Goal: Communication & Community: Share content

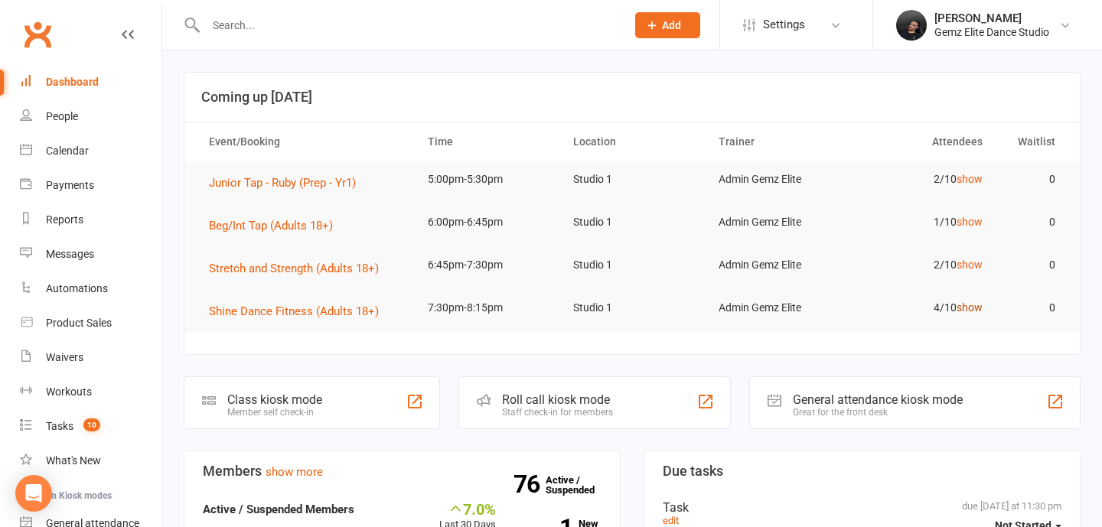
click at [978, 304] on link "show" at bounding box center [970, 308] width 26 height 12
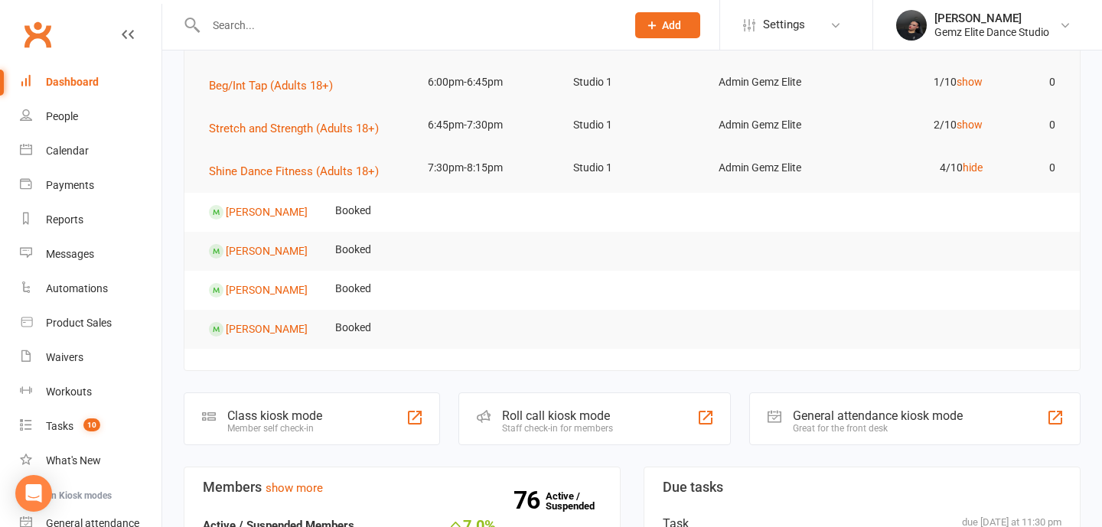
scroll to position [146, 0]
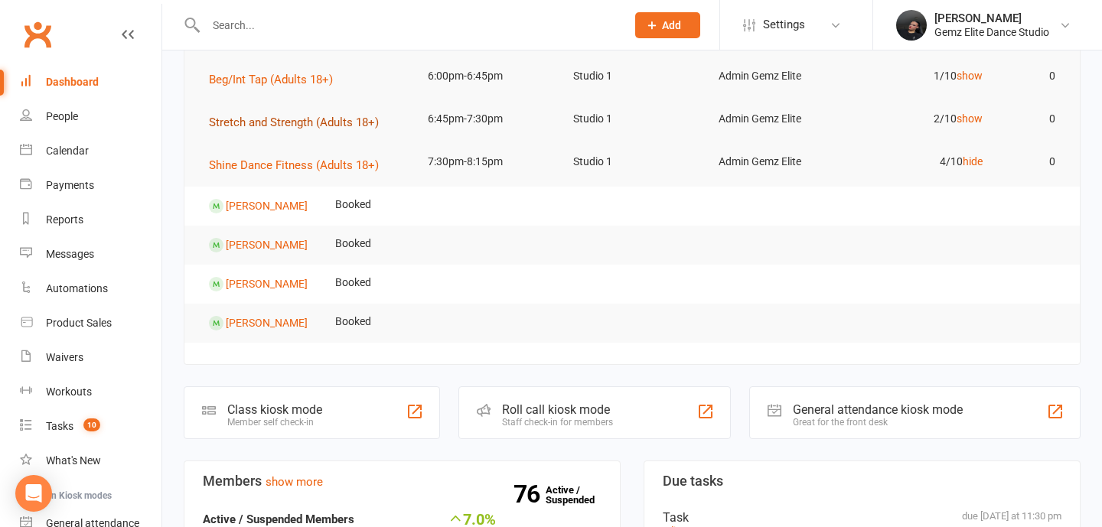
click at [356, 117] on span "Stretch and Strength (Adults 18+)" at bounding box center [294, 123] width 170 height 14
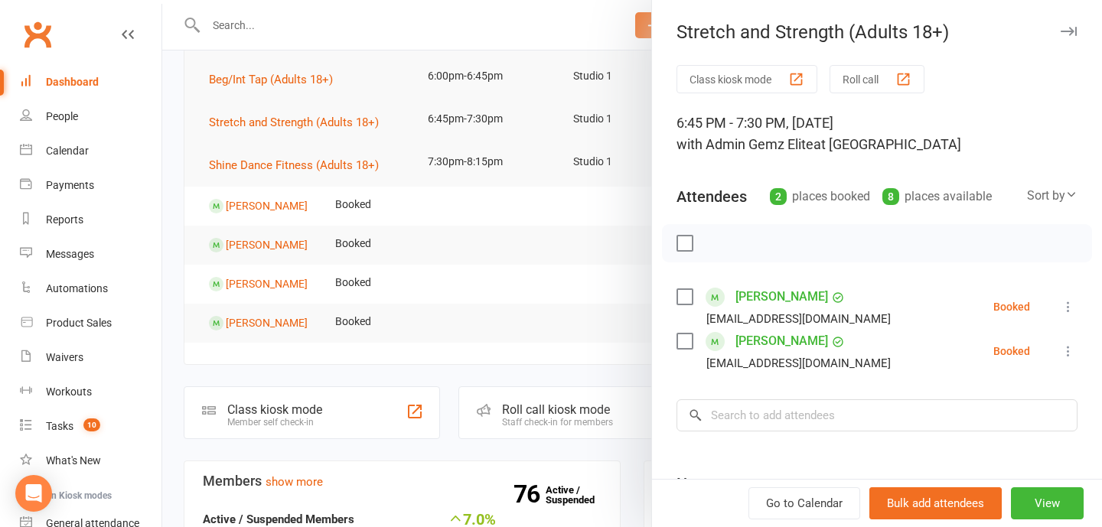
click at [489, 304] on div at bounding box center [632, 263] width 940 height 527
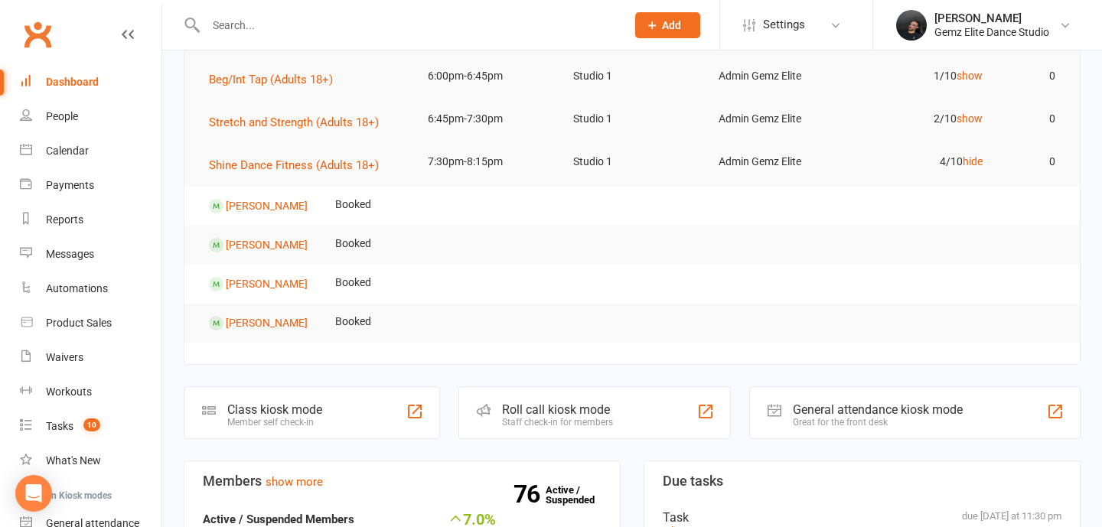
scroll to position [49, 0]
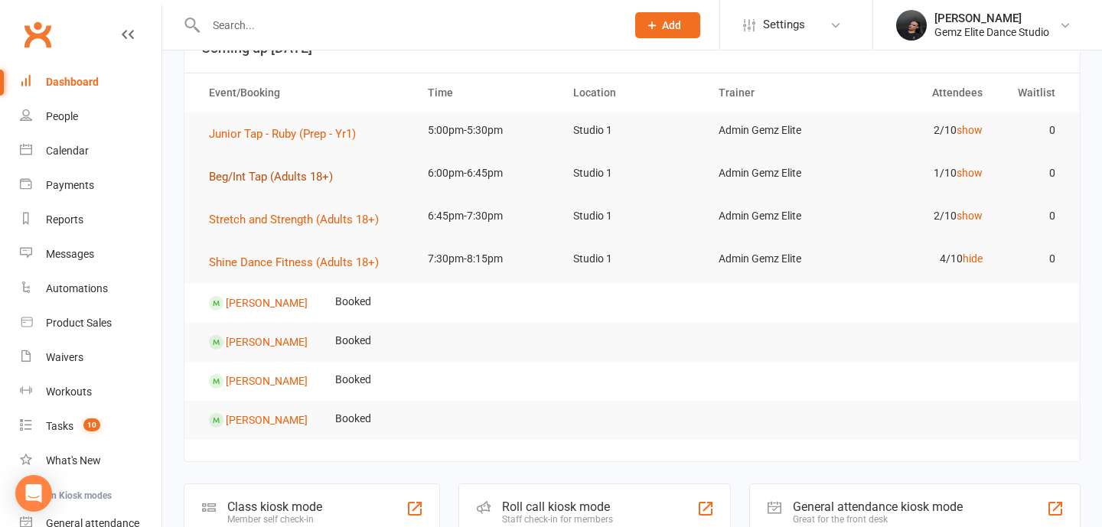
click at [278, 176] on span "Beg/Int Tap (Adults 18+)" at bounding box center [271, 177] width 124 height 14
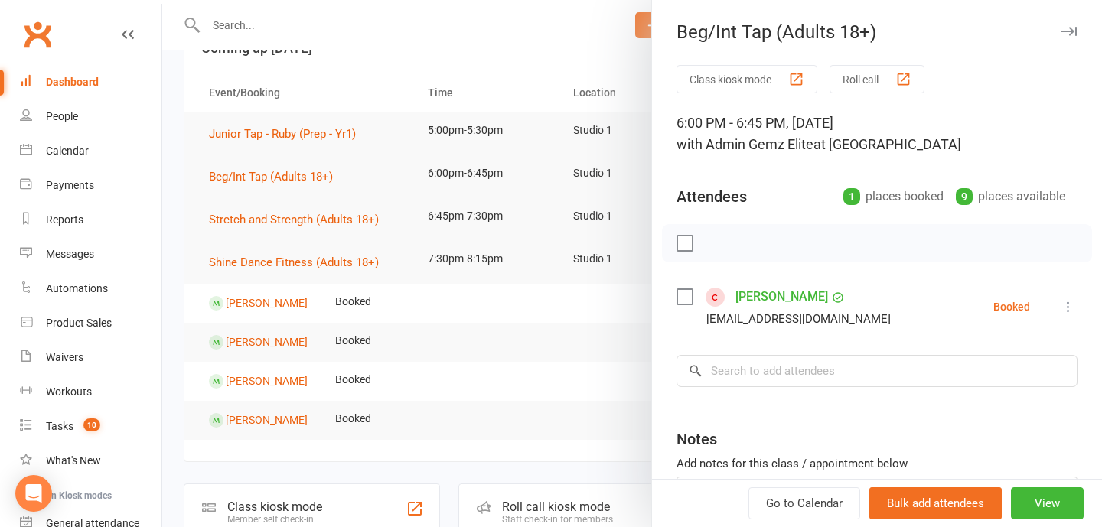
click at [587, 283] on div at bounding box center [632, 263] width 940 height 527
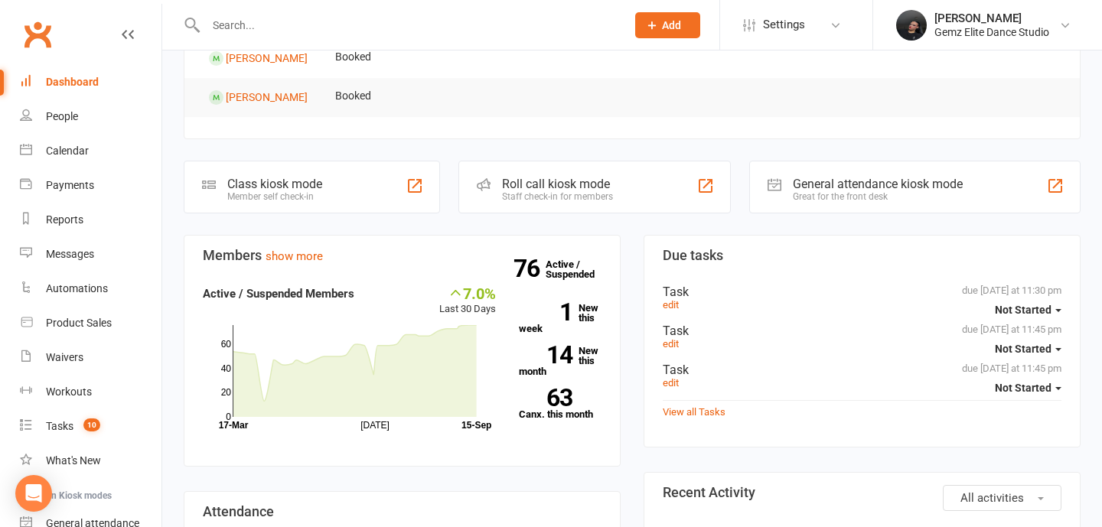
scroll to position [375, 0]
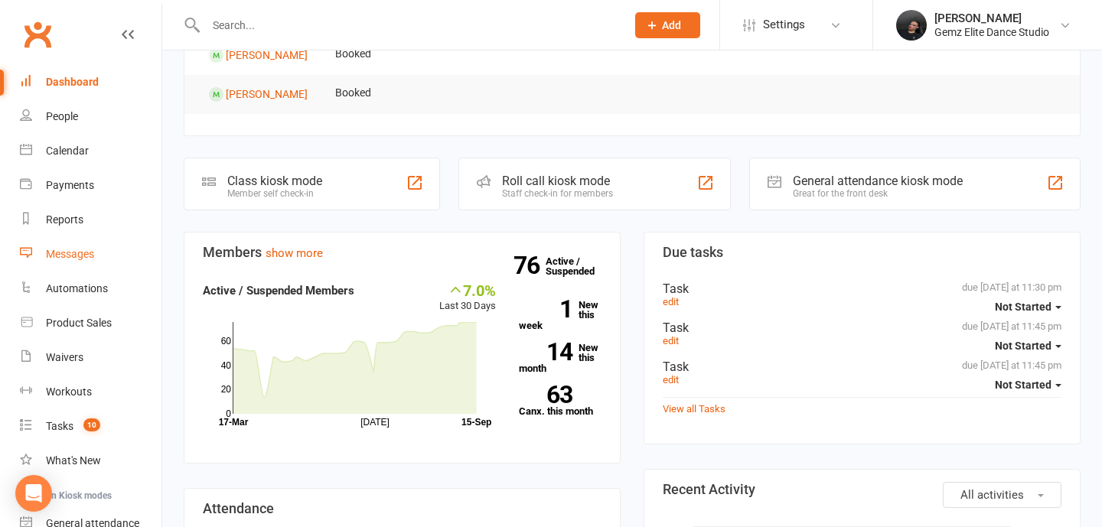
click at [84, 252] on div "Messages" at bounding box center [70, 254] width 48 height 12
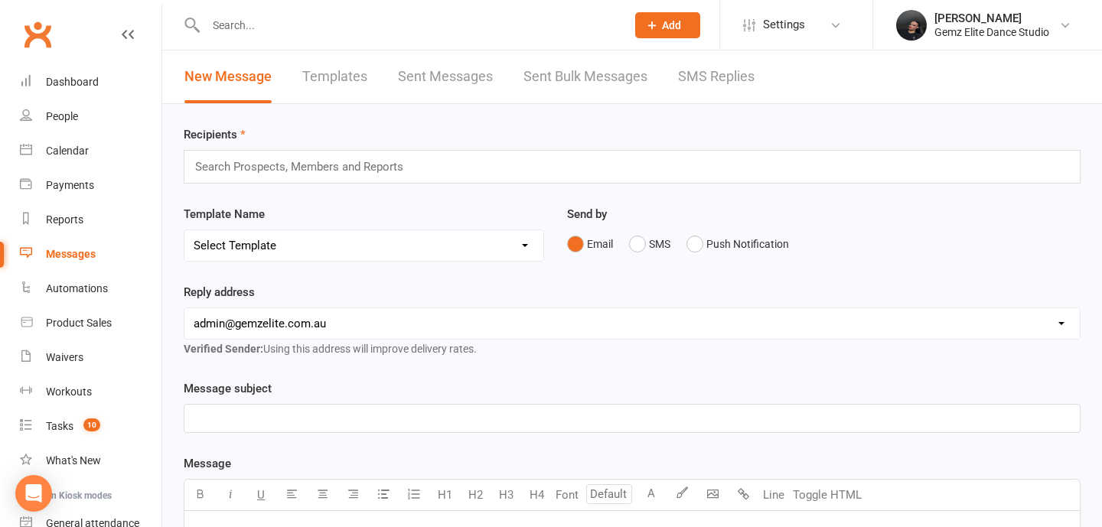
click at [350, 178] on div "Search Prospects, Members and Reports" at bounding box center [632, 167] width 897 height 34
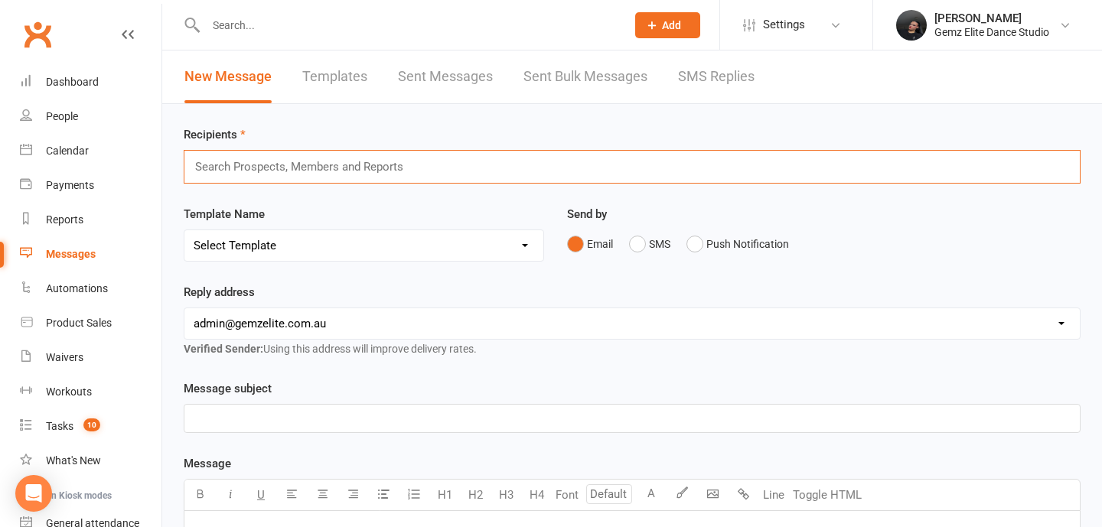
click at [371, 159] on input "text" at bounding box center [306, 167] width 224 height 20
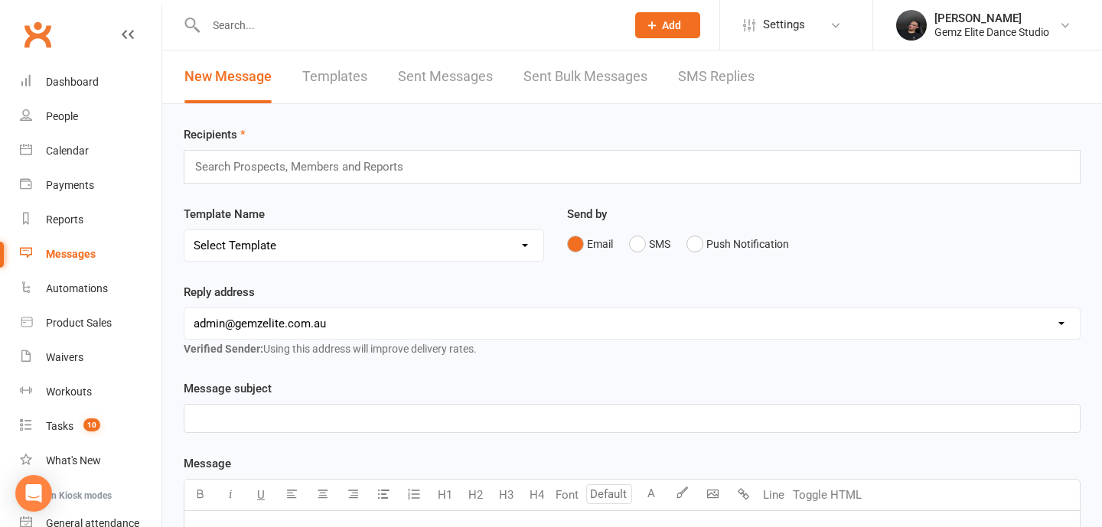
click at [335, 72] on link "Templates" at bounding box center [334, 77] width 65 height 53
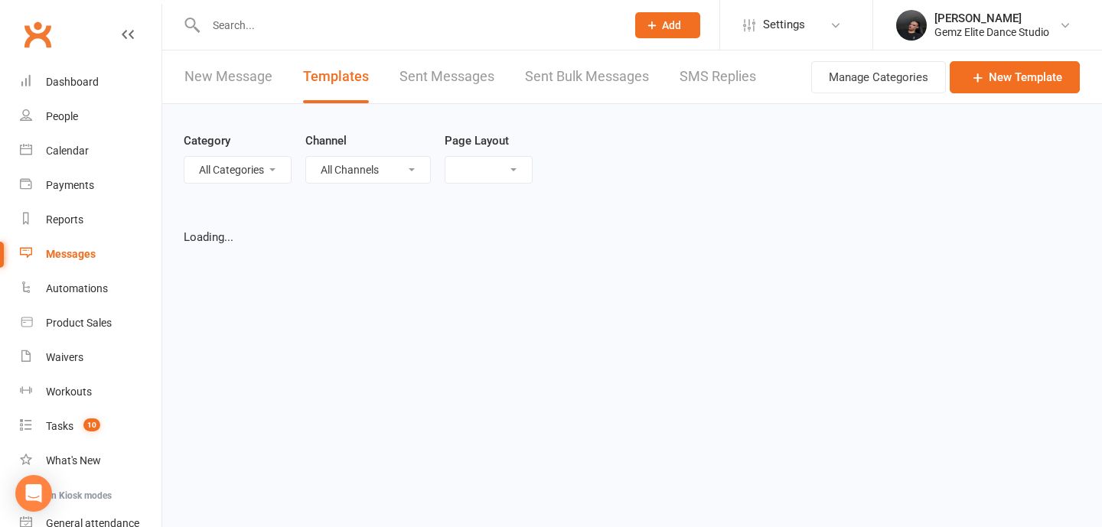
select select "list"
select select "100"
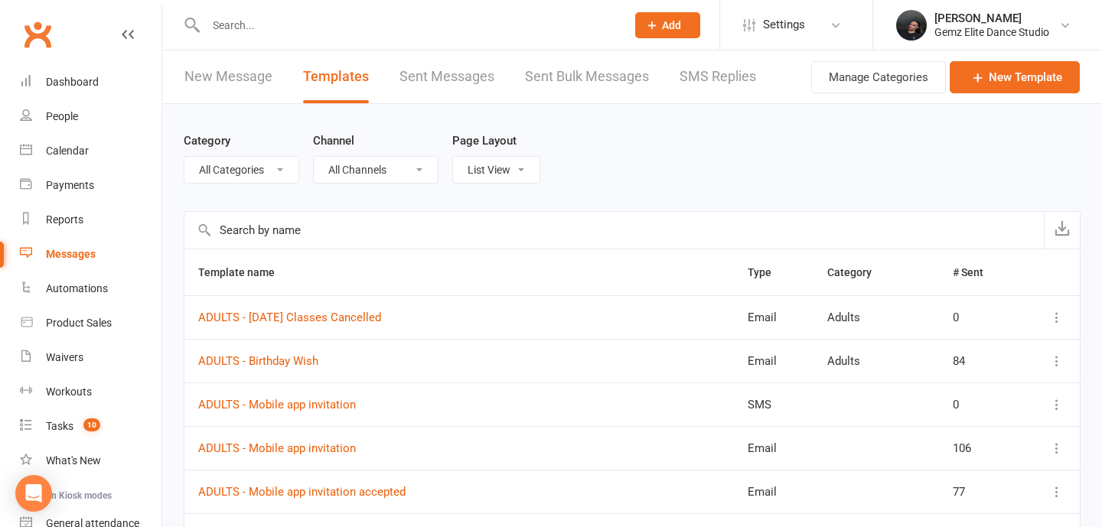
click at [286, 228] on input "text" at bounding box center [614, 230] width 860 height 37
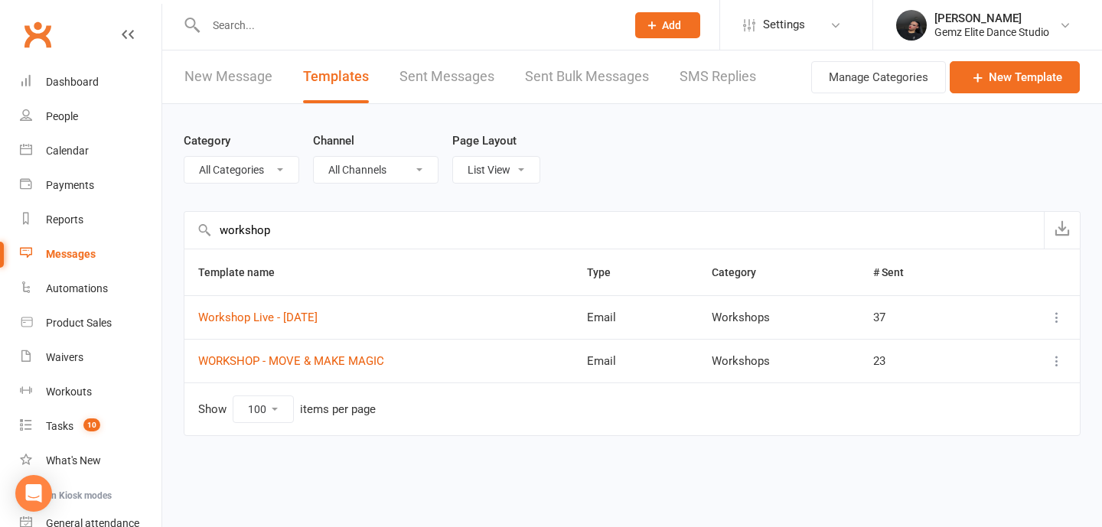
type input "workshop"
click at [1055, 360] on icon at bounding box center [1057, 361] width 15 height 15
click at [968, 449] on link "Duplicate" at bounding box center [990, 452] width 152 height 31
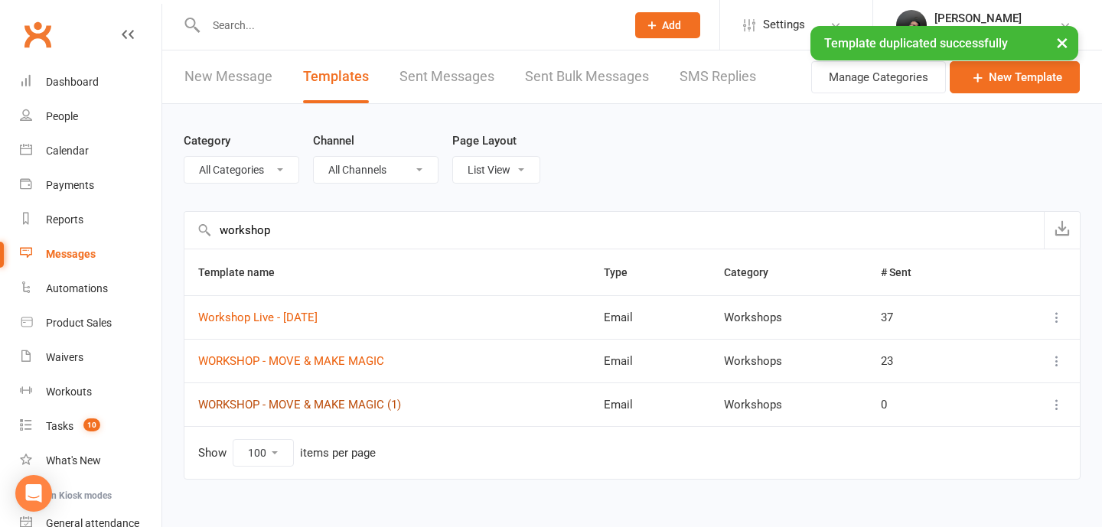
click at [358, 404] on link "WORKSHOP - MOVE & MAKE MAGIC (1)" at bounding box center [299, 405] width 203 height 14
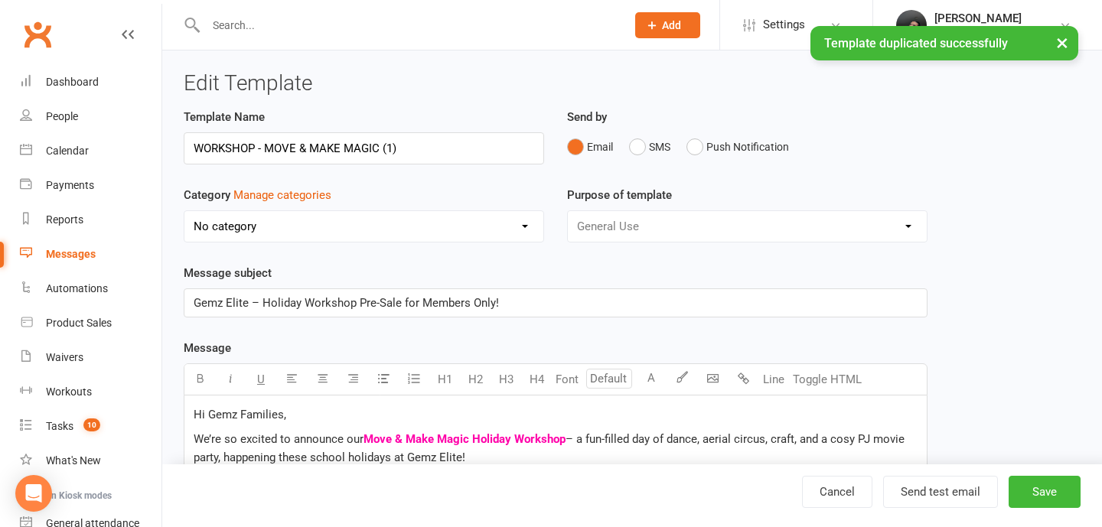
select select "16490"
click at [193, 149] on input "WORKSHOP - MOVE & MAKE MAGIC (1)" at bounding box center [364, 148] width 361 height 32
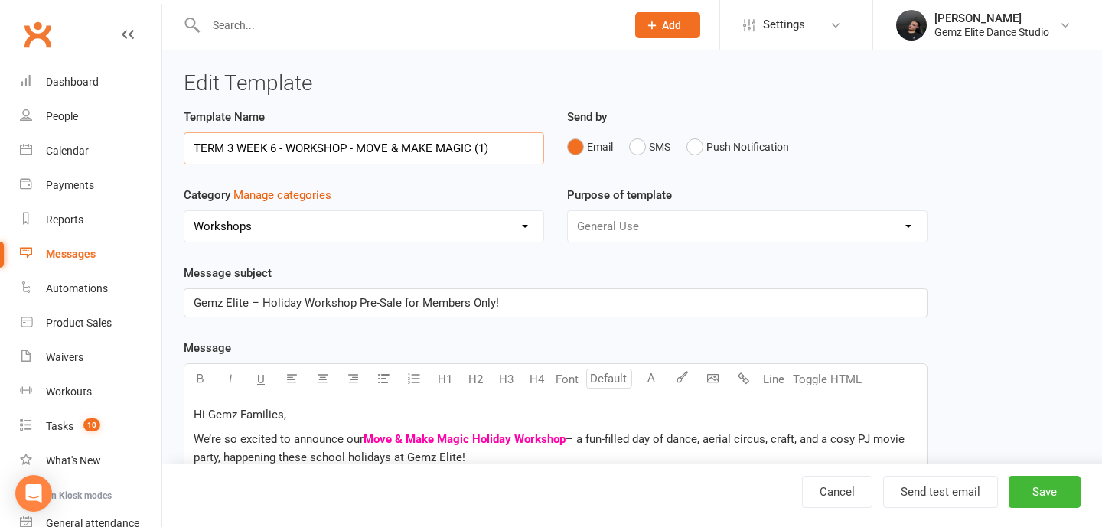
click at [508, 139] on input "TERM 3 WEEK 6 - WORKSHOP - MOVE & MAKE MAGIC (1)" at bounding box center [364, 148] width 361 height 32
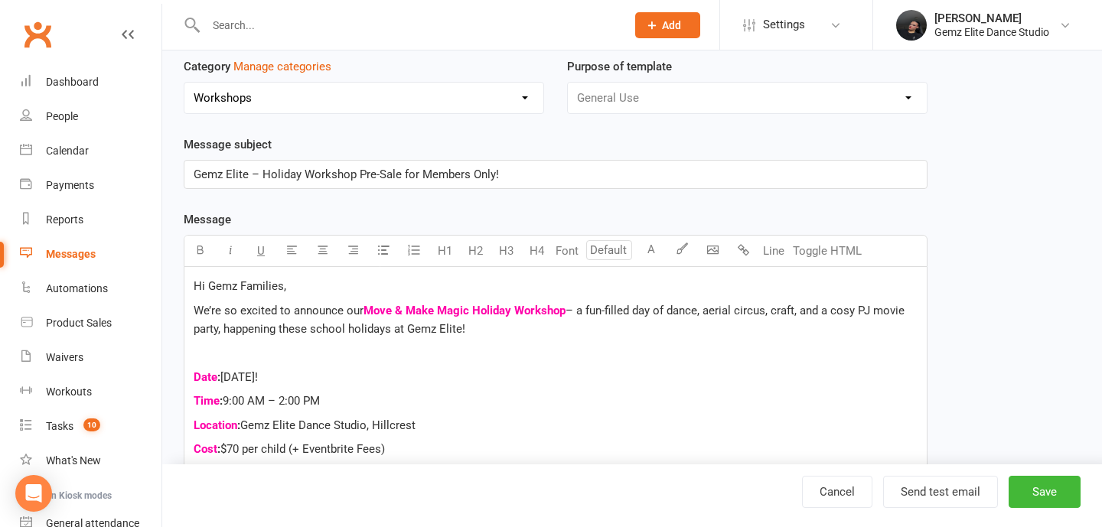
type input "TERM 3 WEEK 6 - WORKSHOP - MOVE & MAKE MAGIC"
click at [258, 376] on span "[DATE]!" at bounding box center [239, 378] width 38 height 14
click at [258, 371] on span "[DATE]!" at bounding box center [239, 378] width 38 height 14
click at [289, 402] on span "9:00 AM – 2:00 PM" at bounding box center [271, 401] width 97 height 14
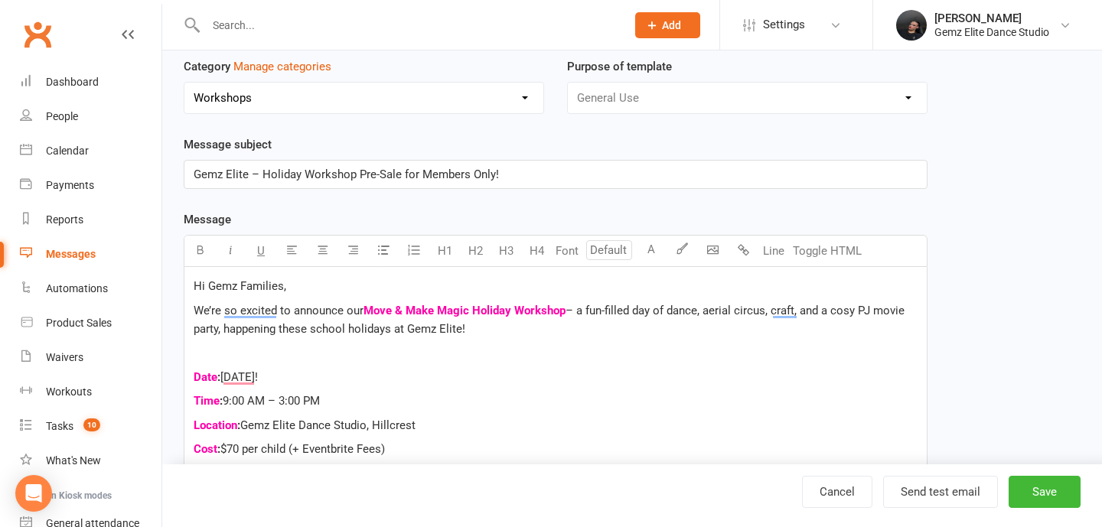
click at [331, 401] on p "Time : 9:00 AM – 3:00 PM" at bounding box center [556, 401] width 724 height 18
click at [397, 401] on span "9:00 AM – 3:00 PM (Pick up from2:30pm -" at bounding box center [329, 401] width 213 height 14
click at [482, 405] on p "Time : 9:00 AM – 3:00 PM (Pick up from 2:30pm -" at bounding box center [556, 401] width 724 height 18
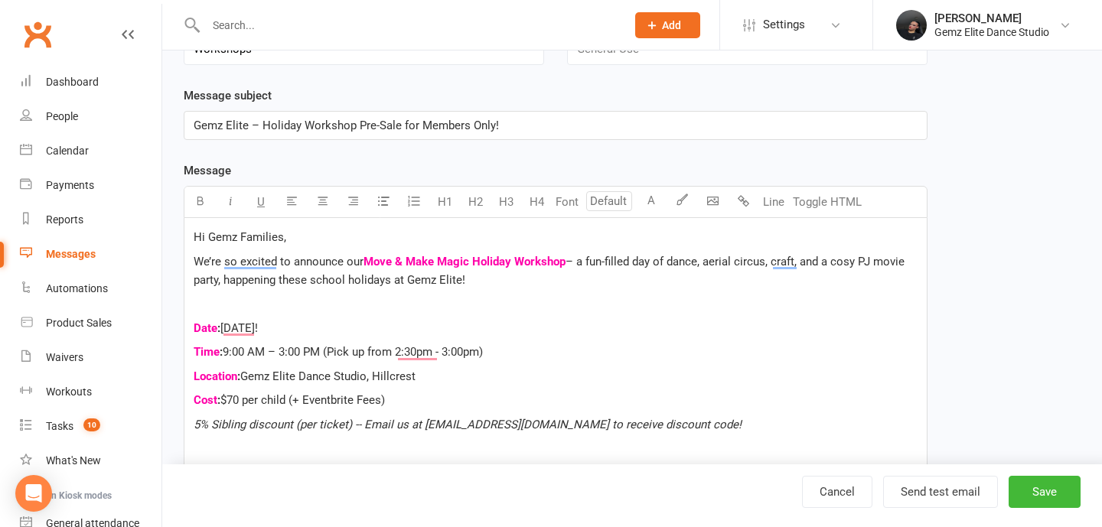
scroll to position [178, 0]
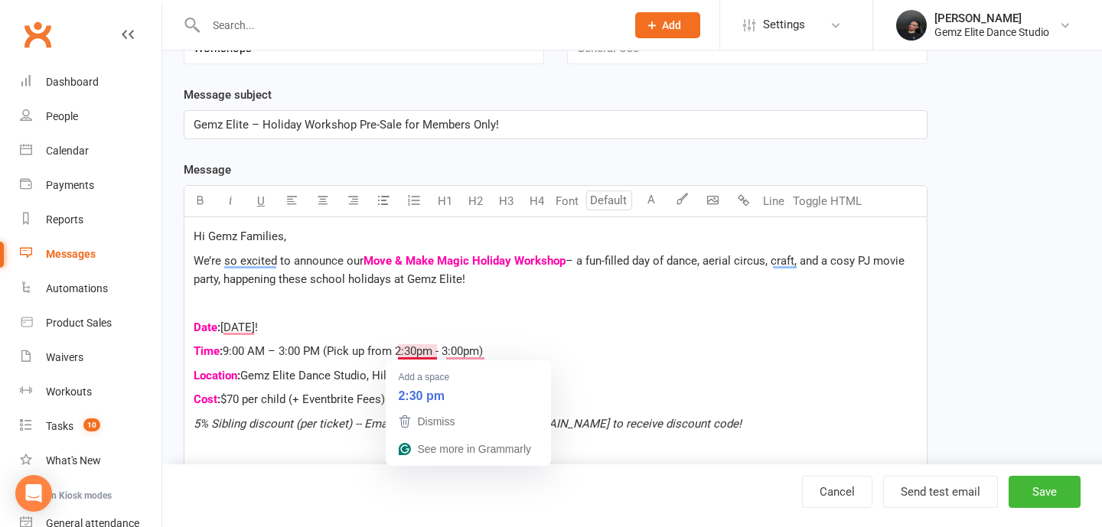
click at [433, 350] on span "9:00 AM – 3:00 PM (Pick up from 2:30pm - 3:00pm)" at bounding box center [353, 351] width 260 height 14
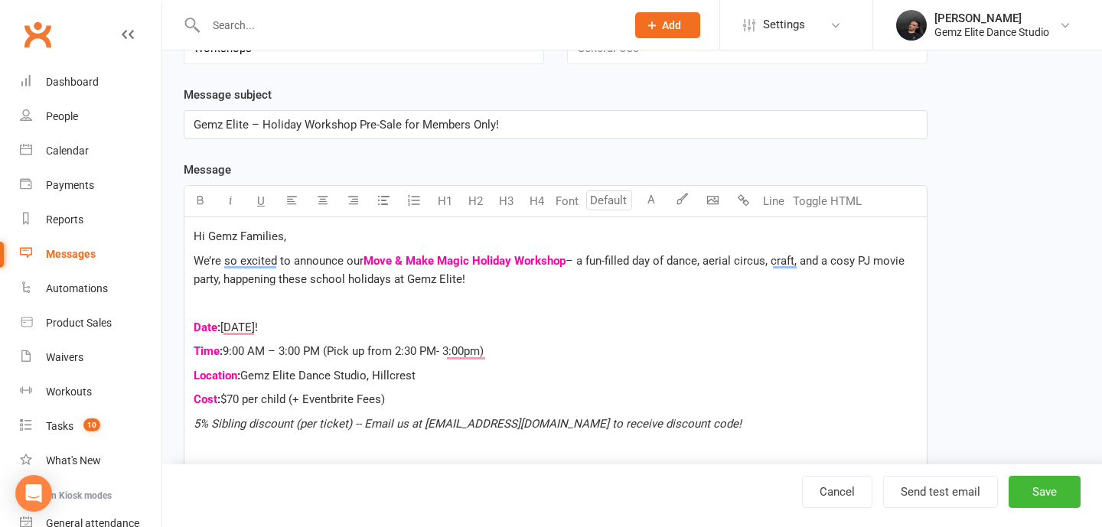
click at [485, 358] on p "Time : 9:00 AM – 3:00 PM (Pick up from 2:30 PM- 3:00pm)" at bounding box center [556, 351] width 724 height 18
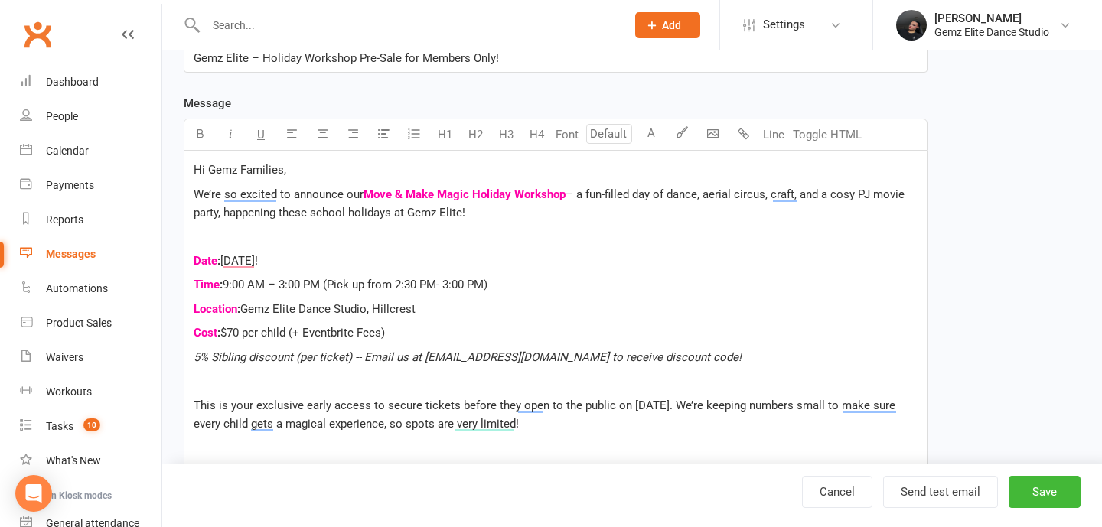
scroll to position [247, 0]
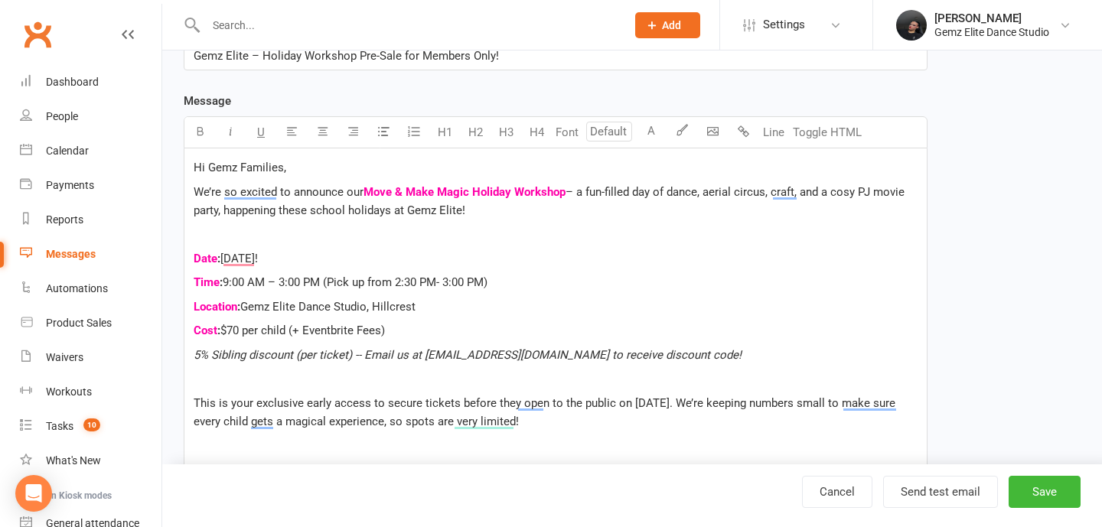
click at [240, 325] on span "$70 per child (+ Eventbrite Fees)" at bounding box center [302, 331] width 165 height 14
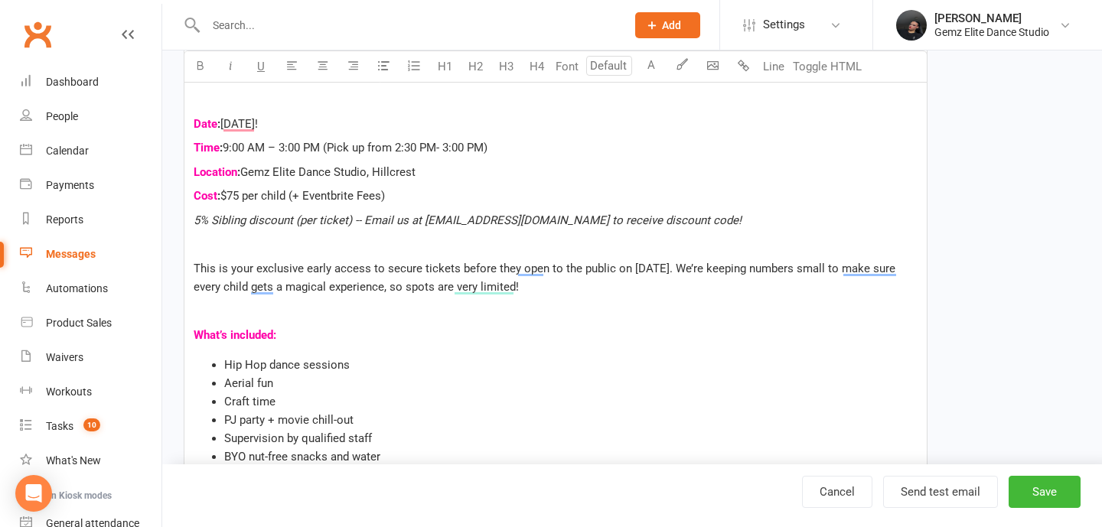
scroll to position [384, 0]
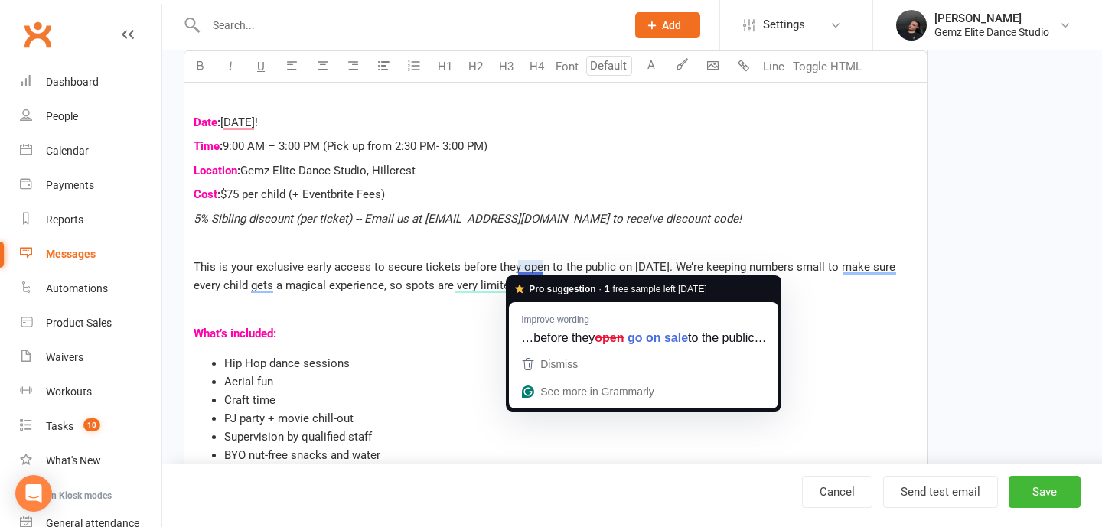
click at [670, 263] on span "This is your exclusive early access to secure tickets before they open to the p…" at bounding box center [546, 276] width 705 height 32
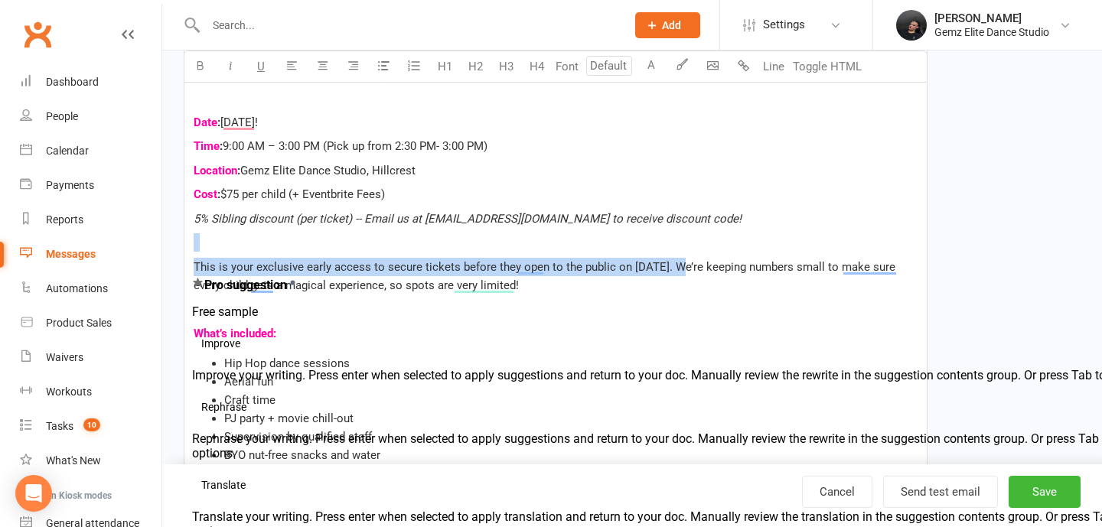
drag, startPoint x: 675, startPoint y: 265, endPoint x: 180, endPoint y: 247, distance: 495.6
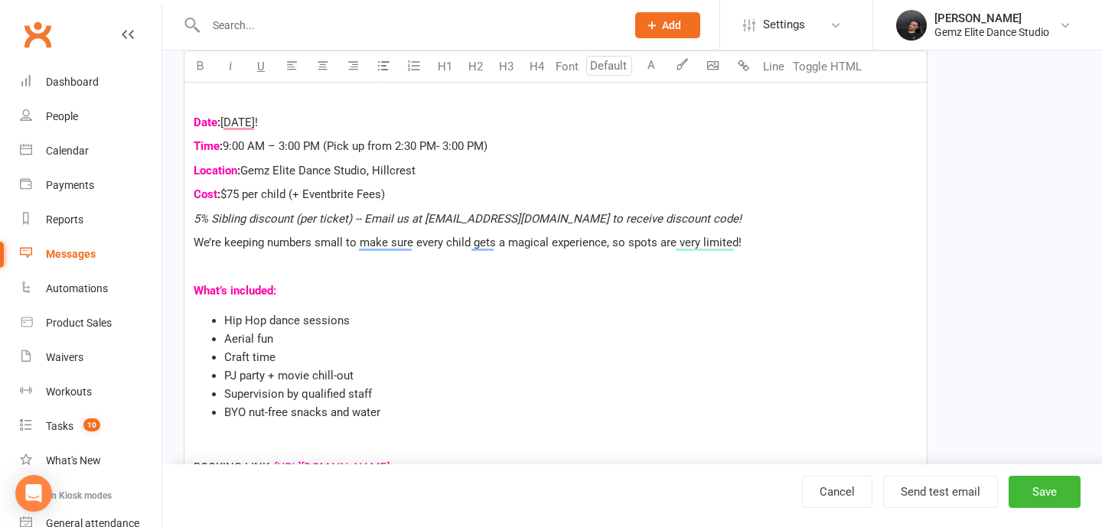
click at [214, 269] on p "To enrich screen reader interactions, please activate Accessibility in Grammarl…" at bounding box center [556, 267] width 724 height 18
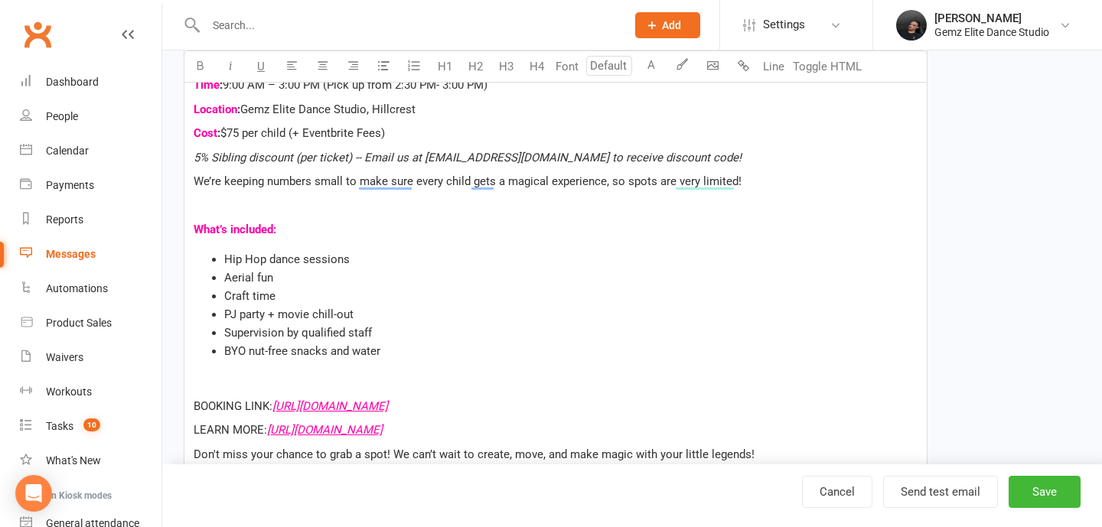
scroll to position [447, 0]
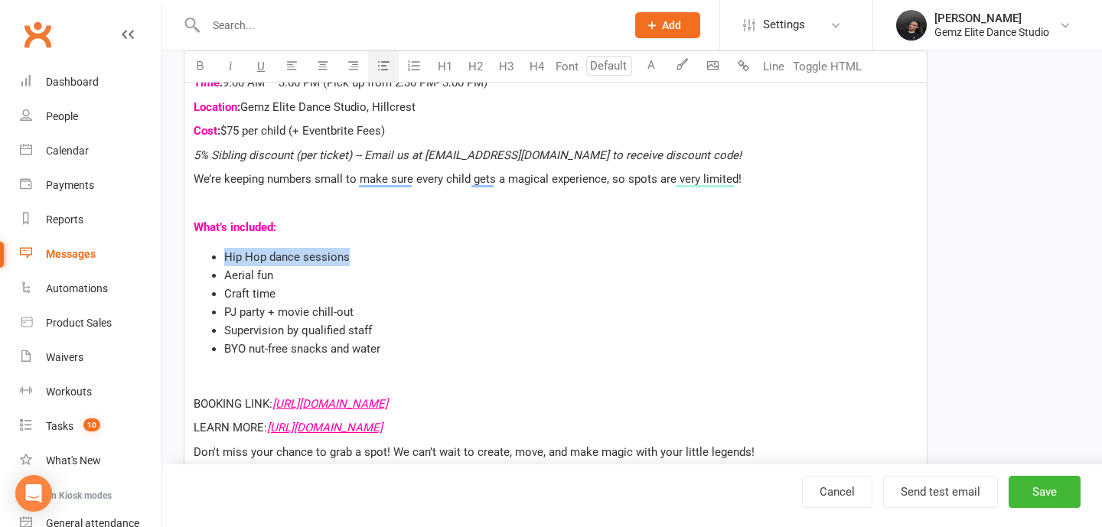
drag, startPoint x: 227, startPoint y: 254, endPoint x: 375, endPoint y: 254, distance: 147.8
click at [377, 254] on li "Hip Hop dance sessions" at bounding box center [571, 257] width 694 height 18
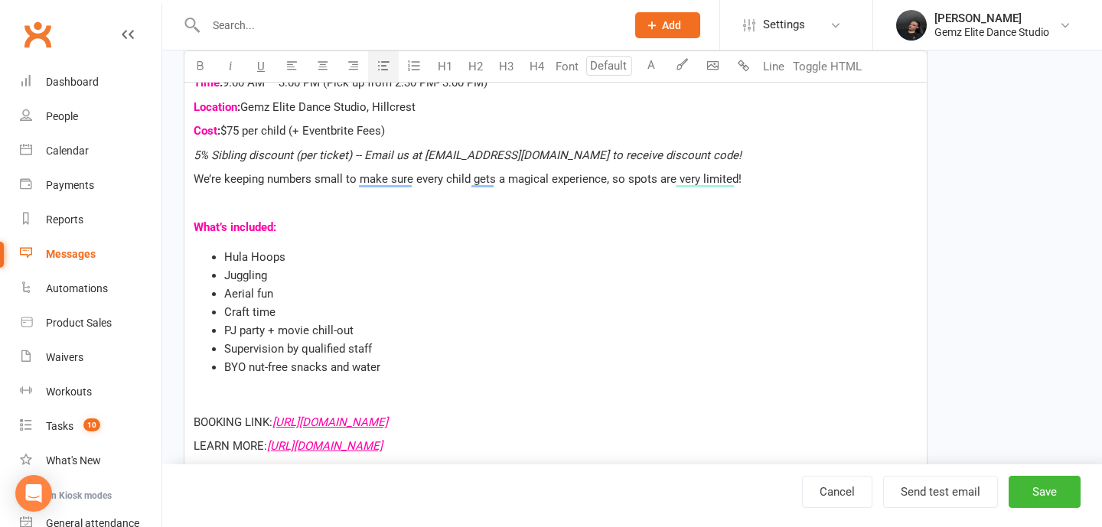
click at [291, 332] on span "PJ party + movie chill-out" at bounding box center [288, 331] width 129 height 14
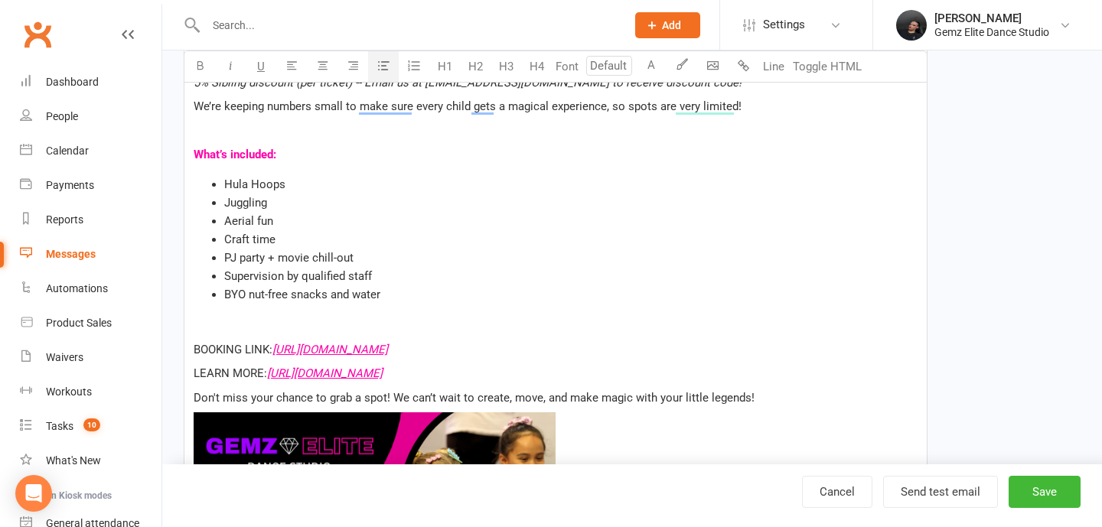
scroll to position [521, 0]
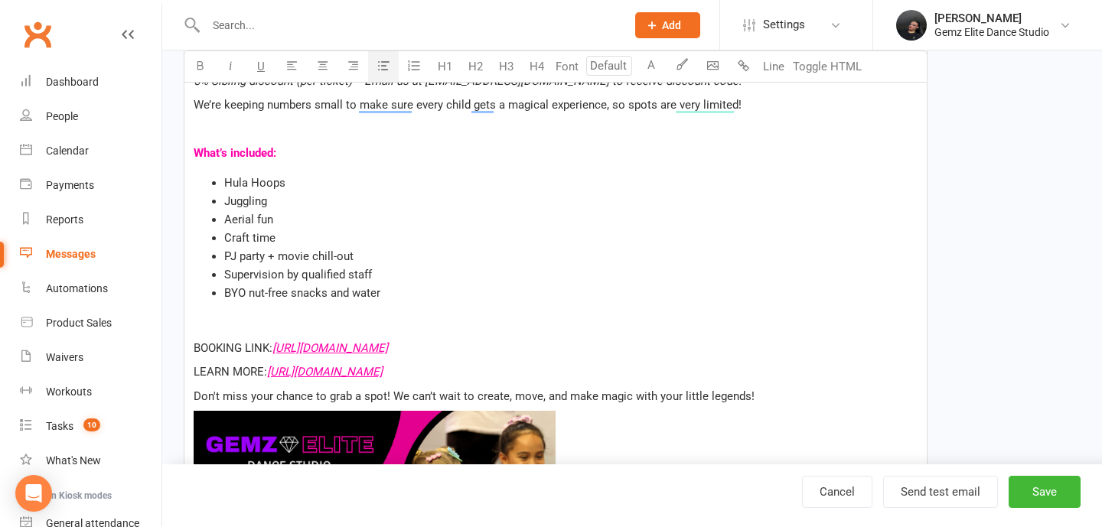
click at [528, 373] on p "LEARN MORE: $ [URL][DOMAIN_NAME] $" at bounding box center [556, 372] width 724 height 18
drag, startPoint x: 835, startPoint y: 352, endPoint x: 274, endPoint y: 344, distance: 561.2
click at [274, 344] on p "BOOKING LINK: $ [URL][DOMAIN_NAME] $" at bounding box center [556, 348] width 724 height 18
click at [194, 350] on span "BOOKING LINK:" at bounding box center [233, 348] width 79 height 14
drag, startPoint x: 193, startPoint y: 349, endPoint x: 377, endPoint y: 312, distance: 188.3
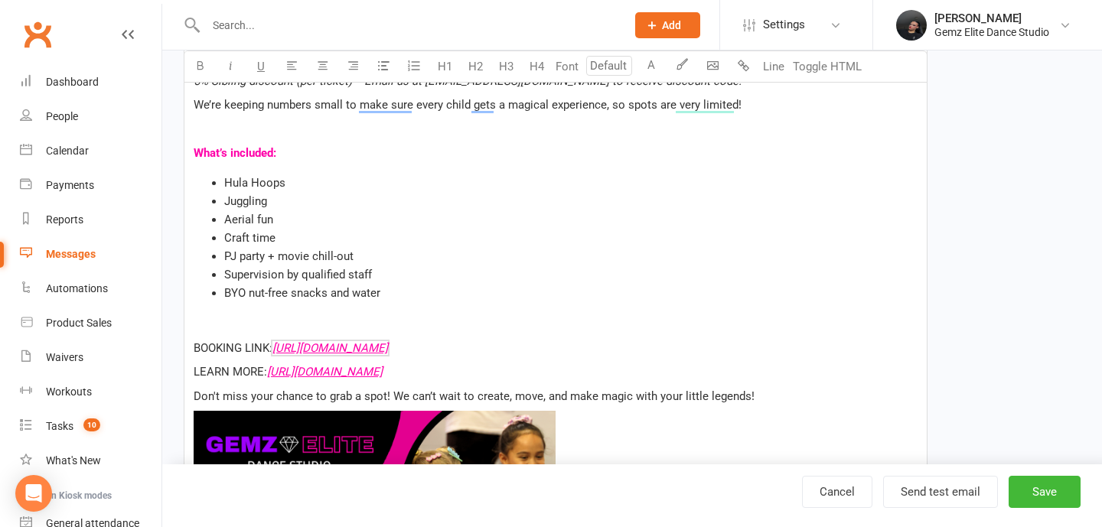
click at [377, 312] on div "Hi Gemz Families, We’re so excited to announce our Move & Make Magic Holiday Wo…" at bounding box center [555, 492] width 743 height 1236
click at [190, 374] on div "Hi Gemz Families, We’re so excited to announce our Move & Make Magic Holiday Wo…" at bounding box center [555, 492] width 743 height 1236
drag, startPoint x: 847, startPoint y: 356, endPoint x: 277, endPoint y: 342, distance: 569.7
click at [276, 342] on p "BOOKING LINK: $ [URL][DOMAIN_NAME] $" at bounding box center [556, 348] width 724 height 18
drag, startPoint x: 644, startPoint y: 348, endPoint x: 277, endPoint y: 343, distance: 366.7
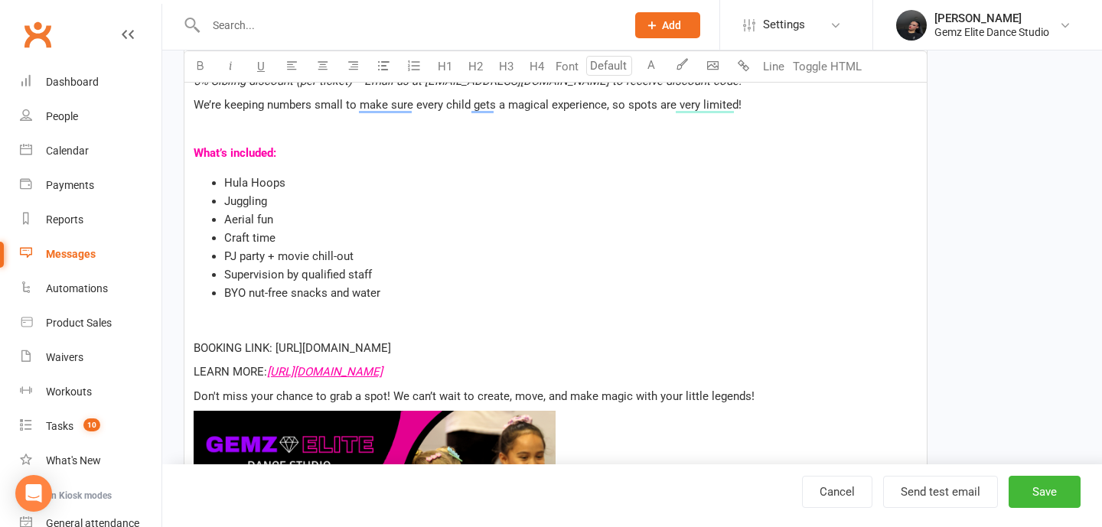
click at [277, 343] on p "BOOKING LINK: [URL][DOMAIN_NAME] $ ﻿ $ ﻿" at bounding box center [556, 348] width 724 height 18
drag, startPoint x: 651, startPoint y: 344, endPoint x: 276, endPoint y: 350, distance: 375.2
click at [276, 350] on p "BOOKING LINK: $ [URL][DOMAIN_NAME] $ ﻿ $ ﻿ $ ﻿" at bounding box center [556, 348] width 724 height 18
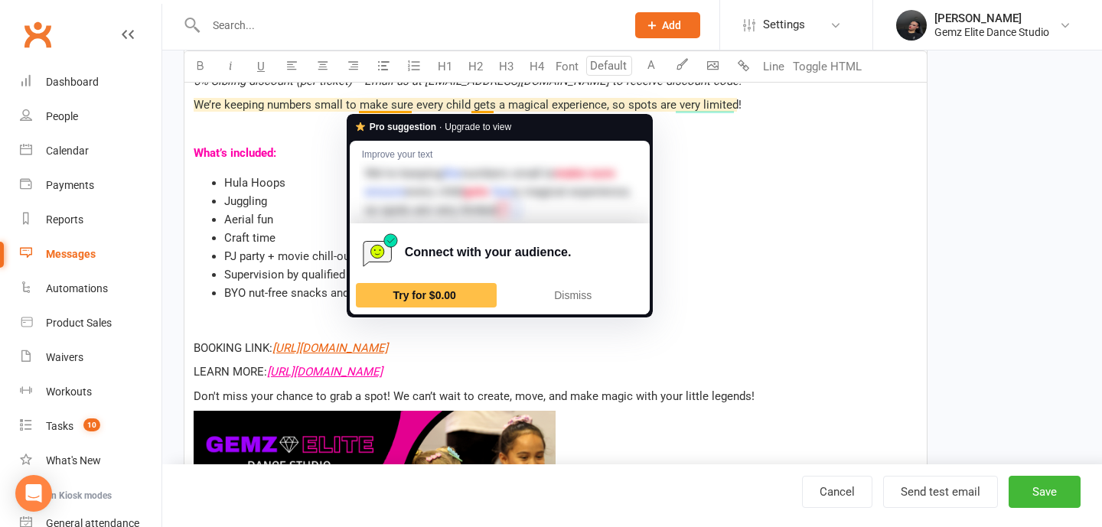
click at [401, 108] on span "We’re keeping numbers small to make sure every child gets a magical experience,…" at bounding box center [468, 105] width 548 height 14
click at [578, 301] on span "Dismiss" at bounding box center [573, 295] width 38 height 12
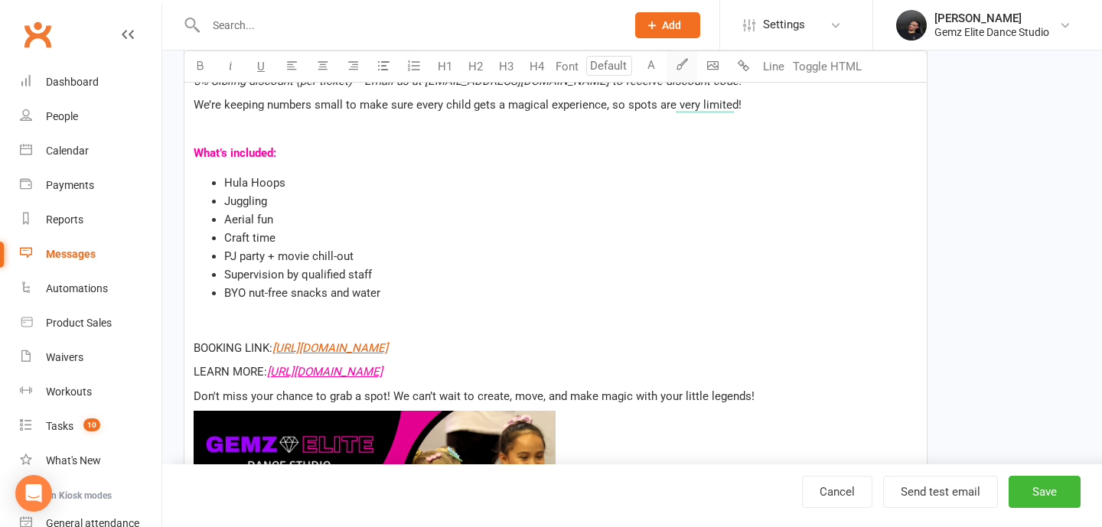
click at [688, 63] on button "button" at bounding box center [682, 66] width 31 height 31
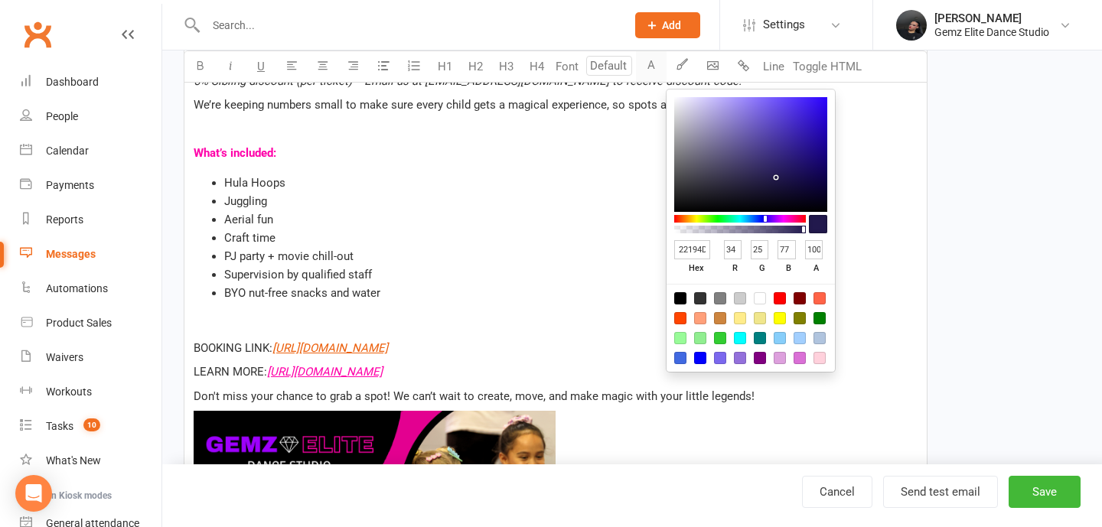
click at [644, 61] on button "A" at bounding box center [651, 66] width 31 height 31
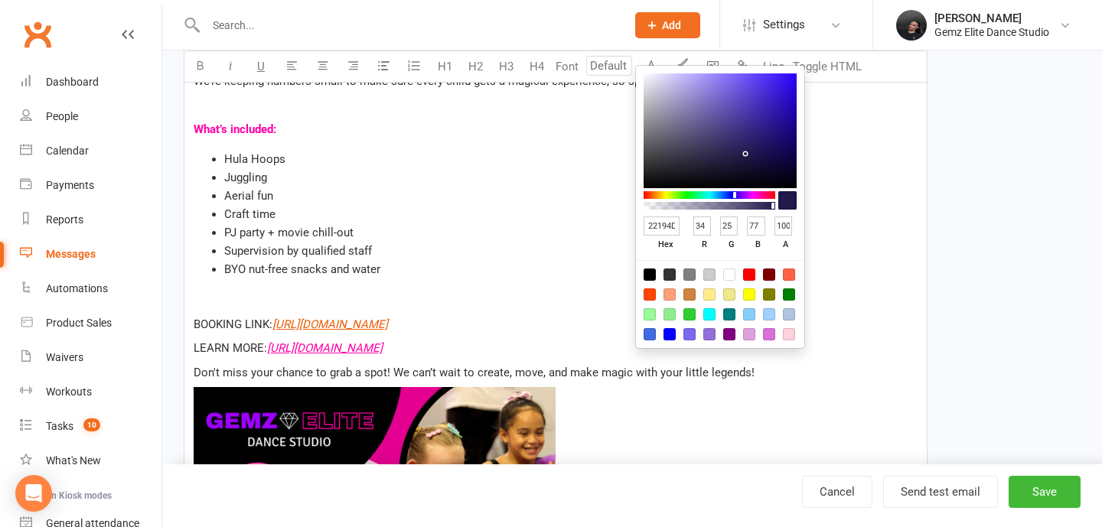
scroll to position [547, 0]
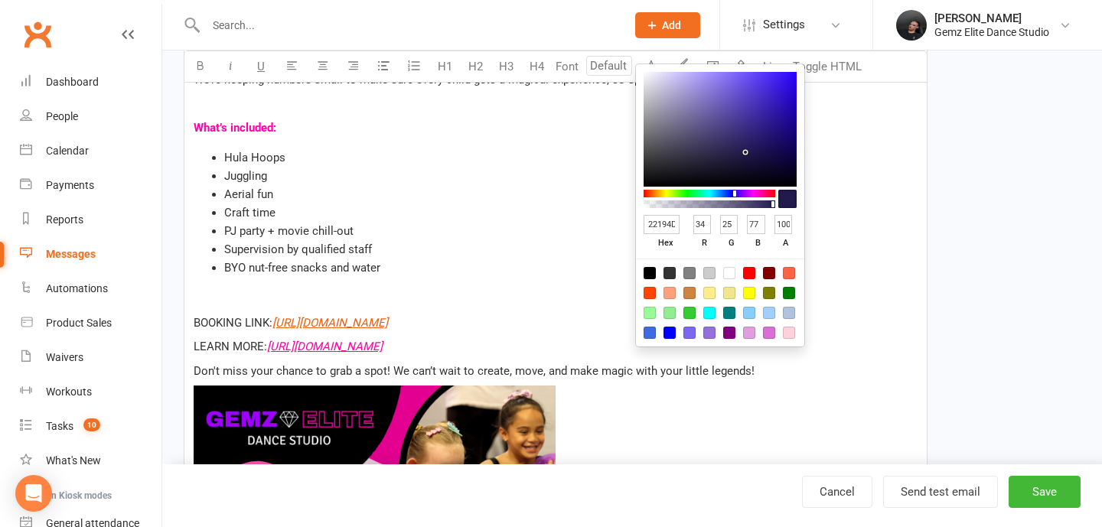
click at [771, 335] on div at bounding box center [769, 333] width 12 height 12
type input "DA70D6"
type input "218"
type input "112"
type input "214"
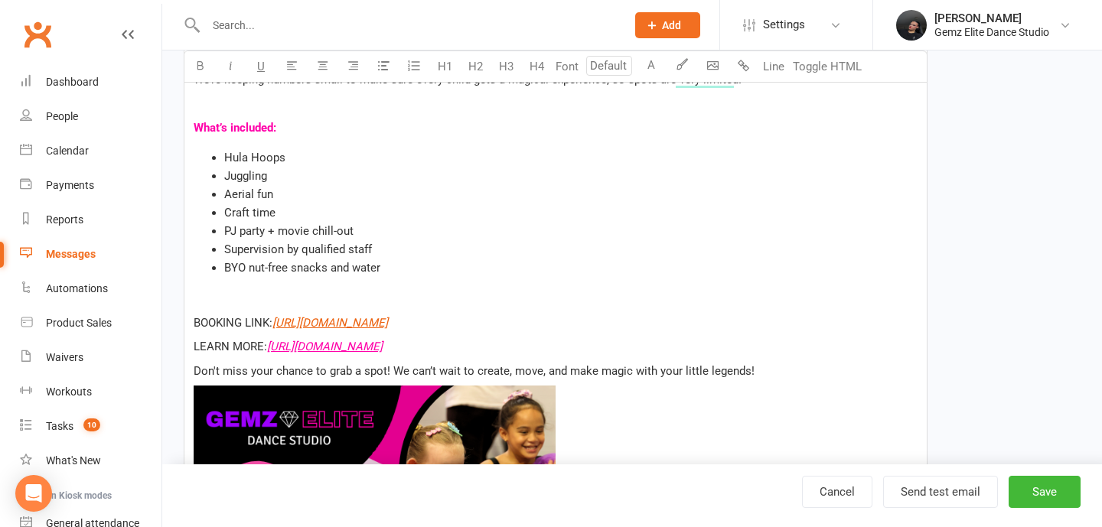
click at [434, 305] on p "To enrich screen reader interactions, please activate Accessibility in Grammarl…" at bounding box center [556, 298] width 724 height 18
drag, startPoint x: 637, startPoint y: 323, endPoint x: 273, endPoint y: 325, distance: 363.6
click at [273, 325] on p "BOOKING LINK: $ [URL][DOMAIN_NAME] $ ﻿ $ ﻿ $ ﻿" at bounding box center [556, 323] width 724 height 18
click at [654, 66] on button "A" at bounding box center [651, 66] width 31 height 31
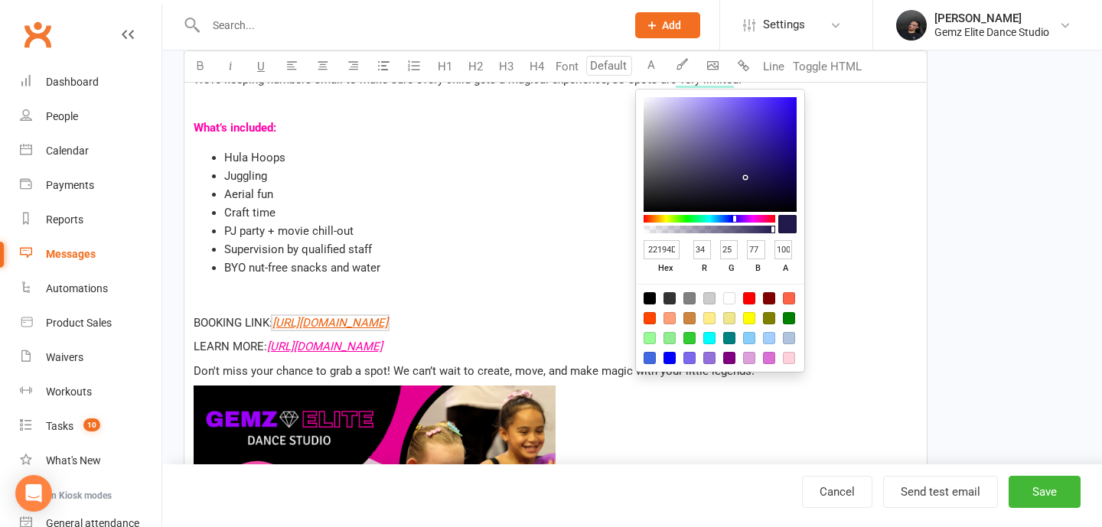
click at [767, 356] on div at bounding box center [769, 358] width 12 height 12
type input "DA70D6"
type input "218"
type input "112"
type input "214"
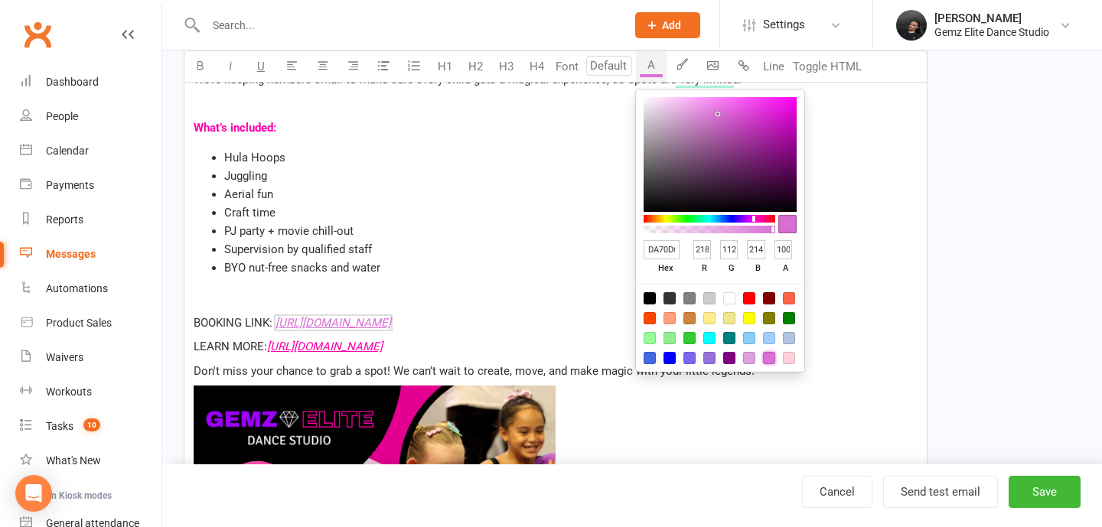
click at [750, 361] on div at bounding box center [749, 358] width 12 height 12
type input "DDA0DD"
type input "221"
type input "160"
type input "221"
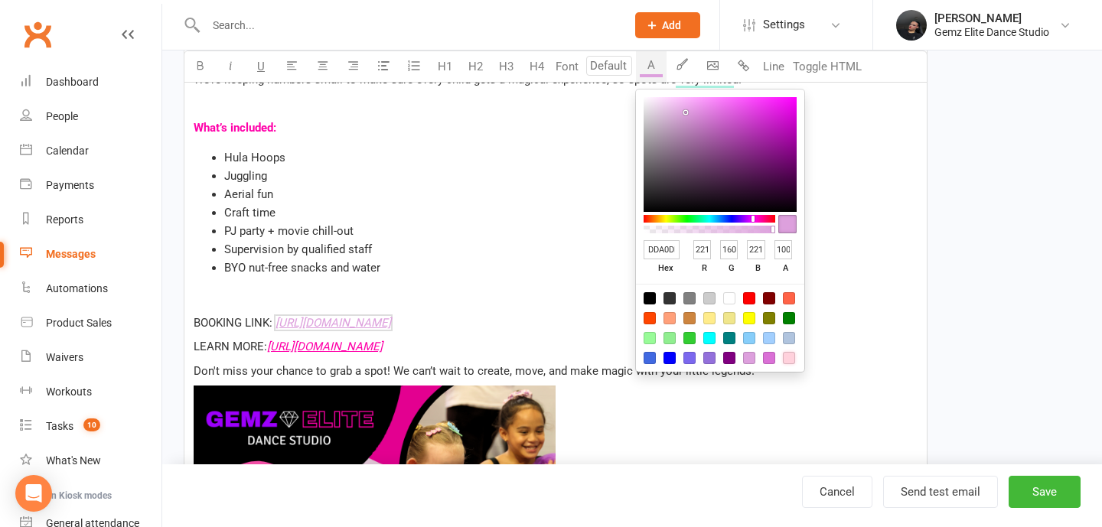
click at [793, 361] on div at bounding box center [789, 358] width 12 height 12
type input "FFD1DC"
type input "255"
type input "209"
type input "220"
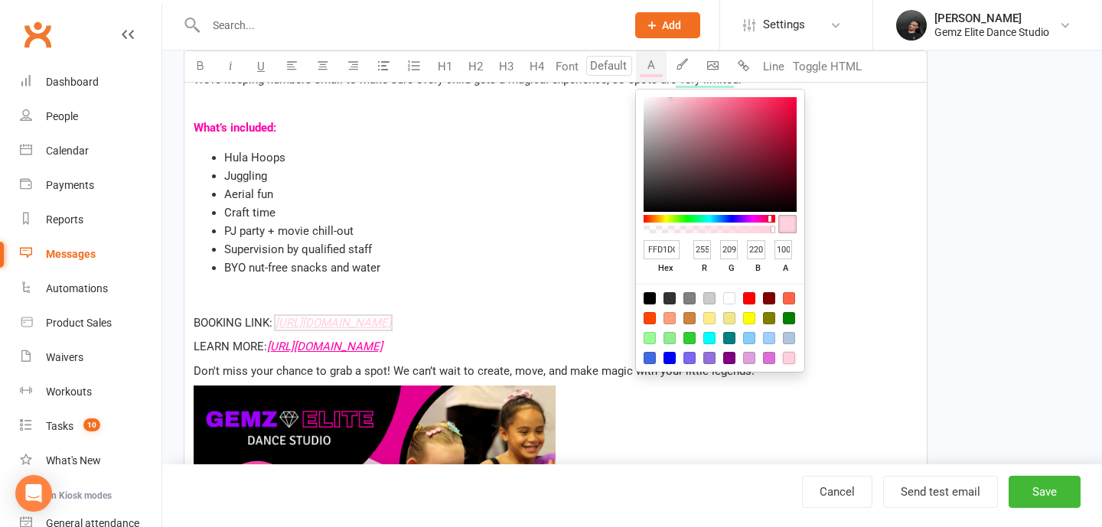
click at [779, 344] on div at bounding box center [720, 328] width 168 height 88
click at [772, 356] on div at bounding box center [769, 358] width 12 height 12
type input "DA70D6"
type input "218"
type input "112"
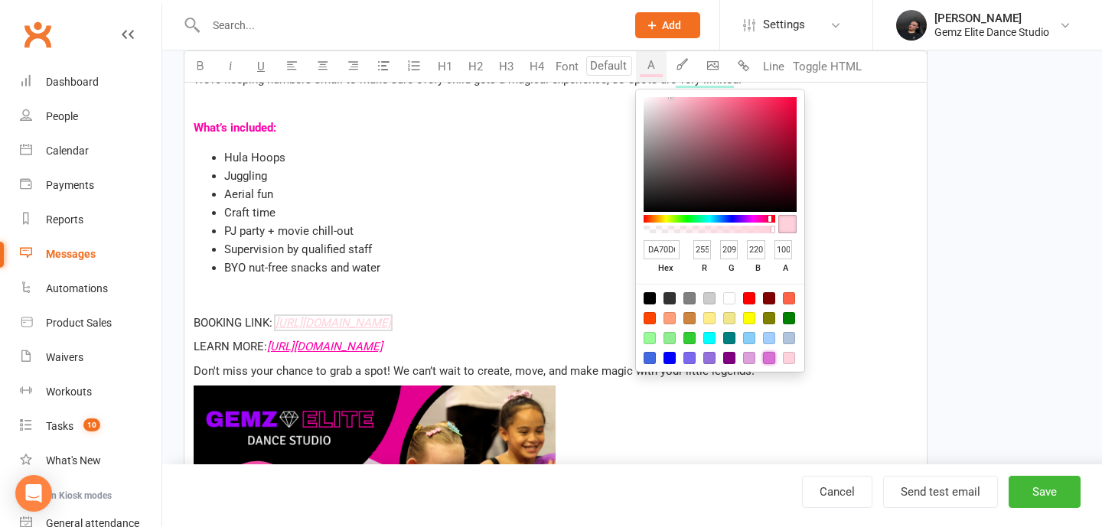
type input "214"
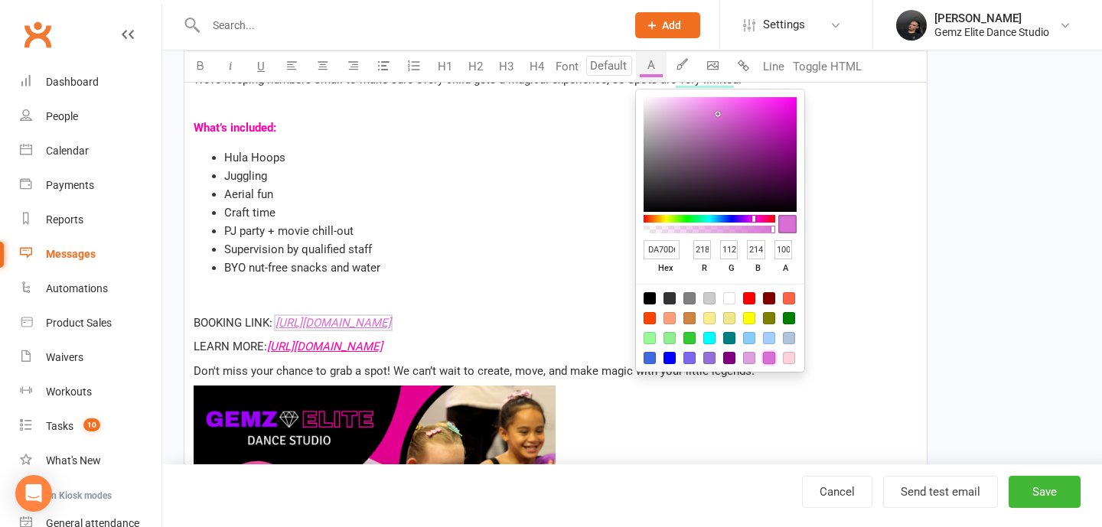
type input "DA70D0"
type input "208"
type input "DA70CC"
type input "204"
type input "DA70C9"
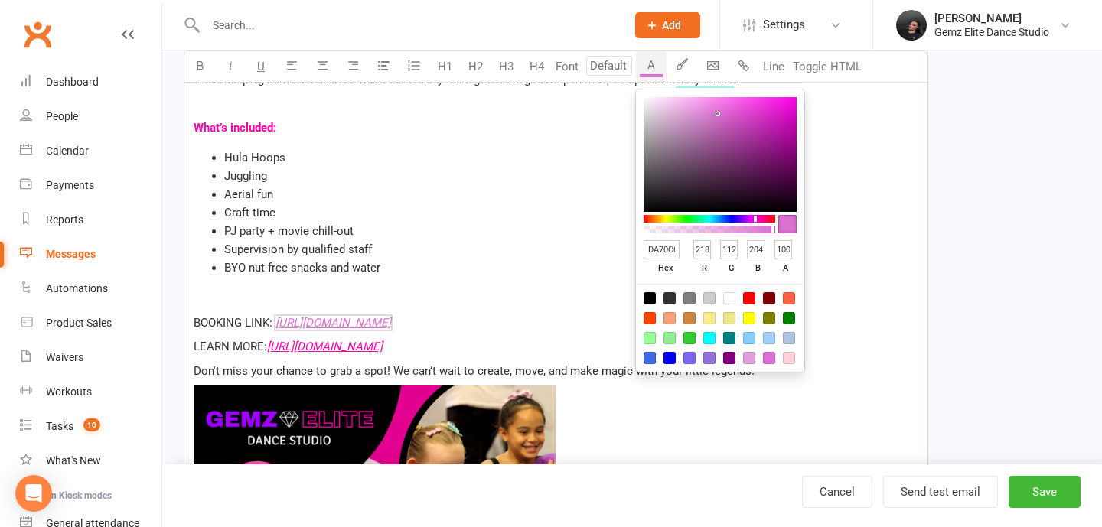
type input "201"
type input "DA70C1"
type input "193"
type input "DA70BE"
type input "190"
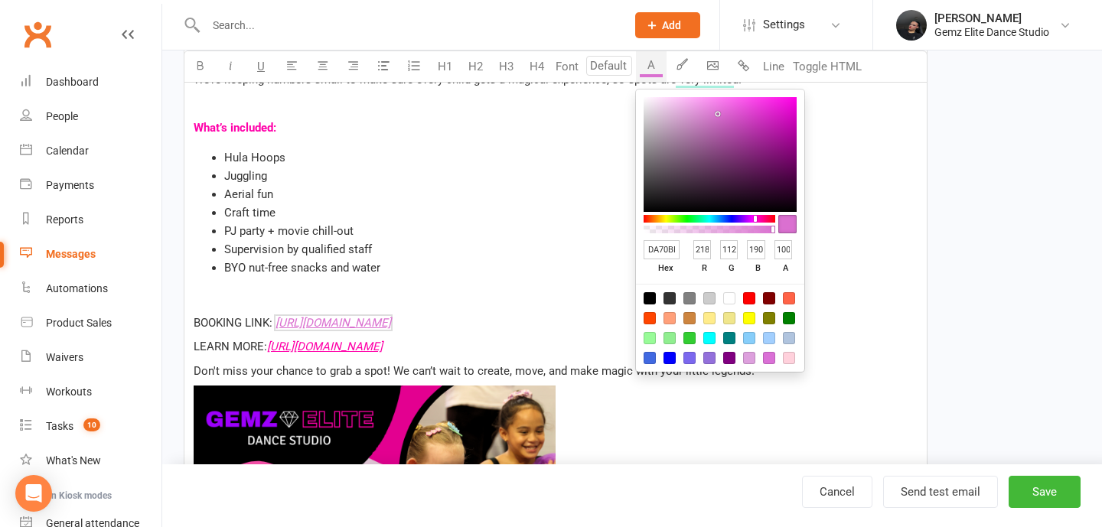
type input "DA70BA"
type input "186"
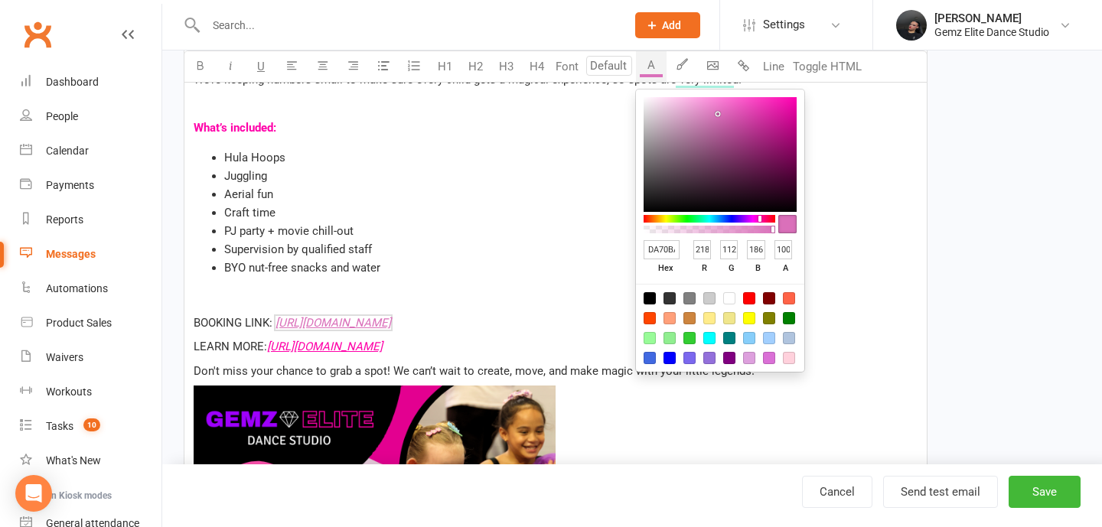
type input "DA70B6"
type input "182"
type input "DA70B3"
type input "179"
type input "DA70AF"
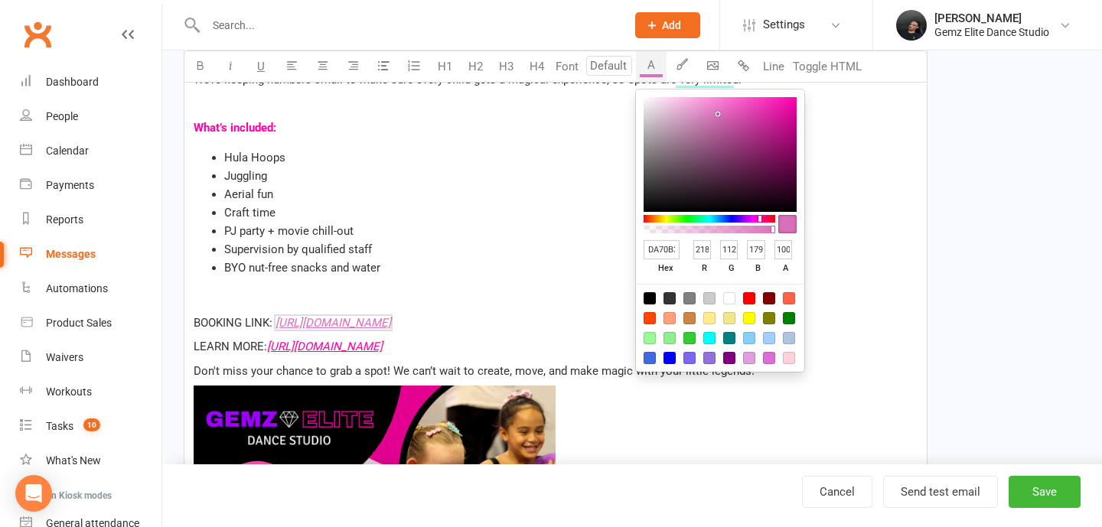
type input "175"
type input "DA70AB"
type input "171"
type input "DA70A7"
type input "167"
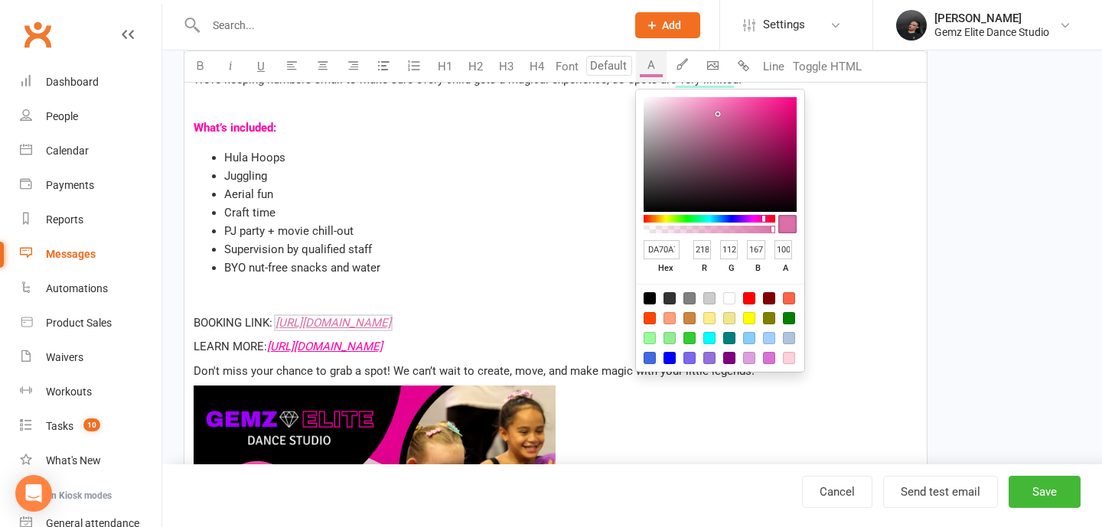
type input "DA70A0"
type input "160"
type input "DA709C"
type input "156"
type input "DA7099"
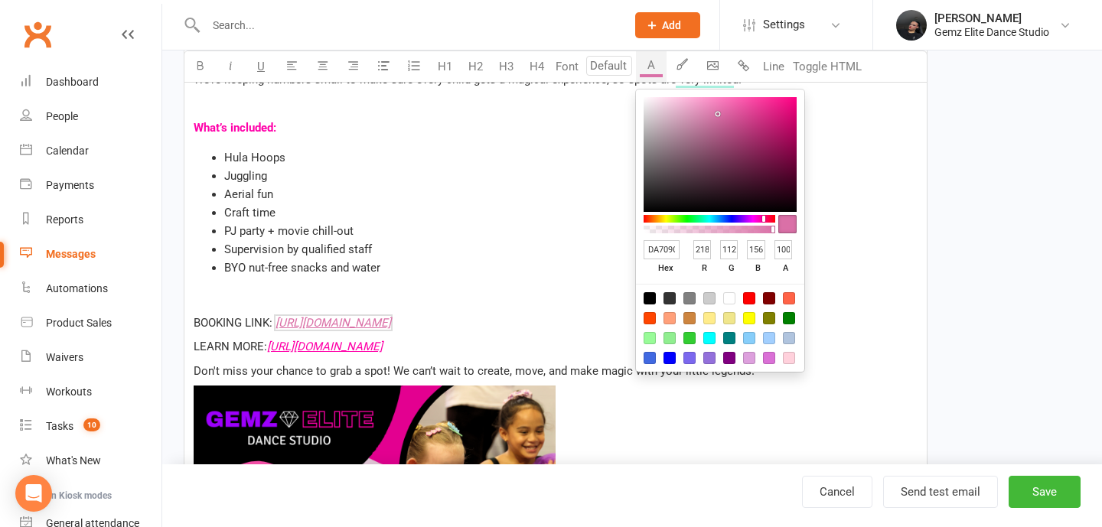
type input "153"
type input "DA709C"
type input "156"
type input "DA70A0"
type input "160"
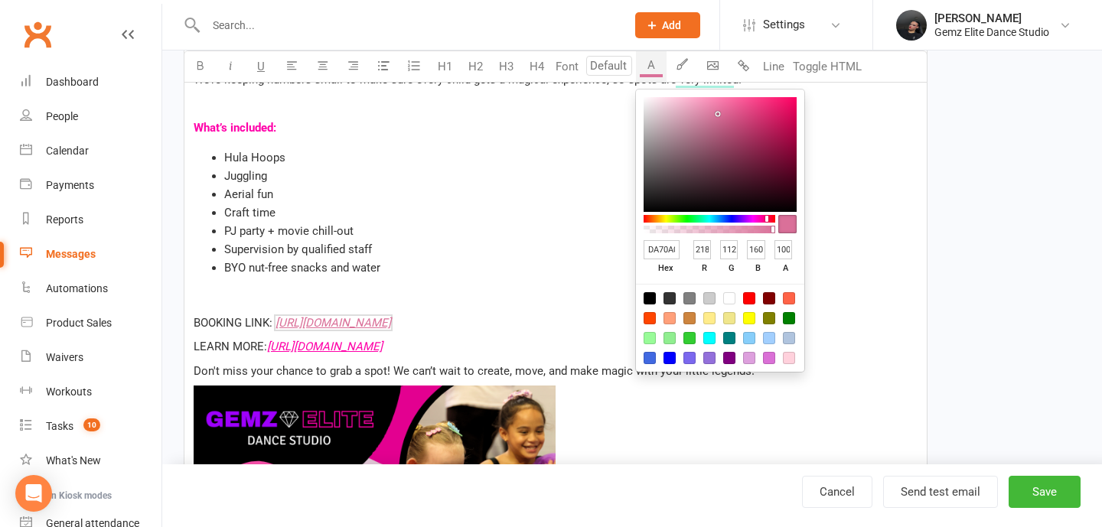
type input "DA70A4"
type input "164"
type input "DA70A7"
type input "167"
type input "DA70AB"
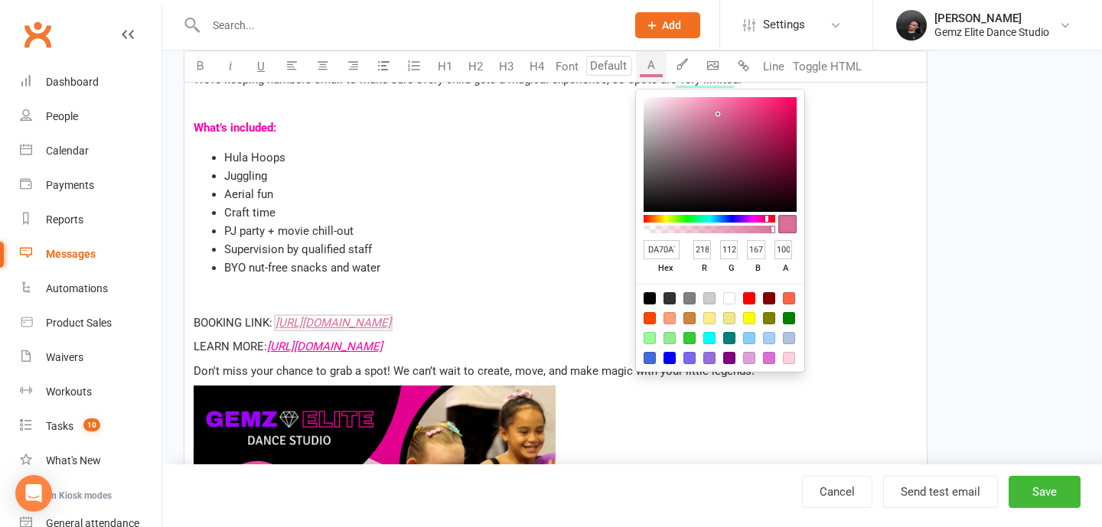
type input "171"
type input "DA70B3"
type input "179"
type input "DA70B6"
type input "182"
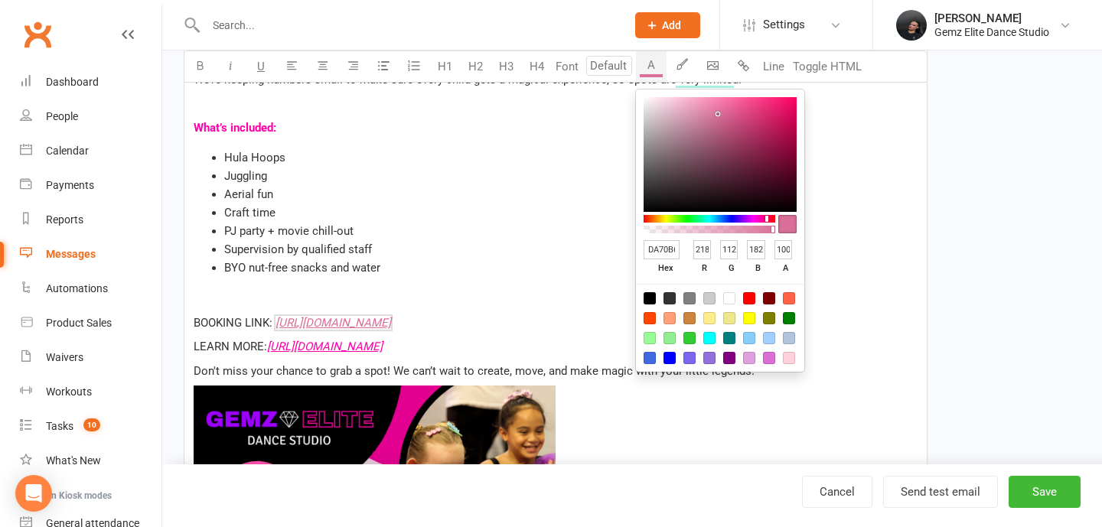
type input "DA70BA"
type input "186"
type input "DA70BE"
type input "190"
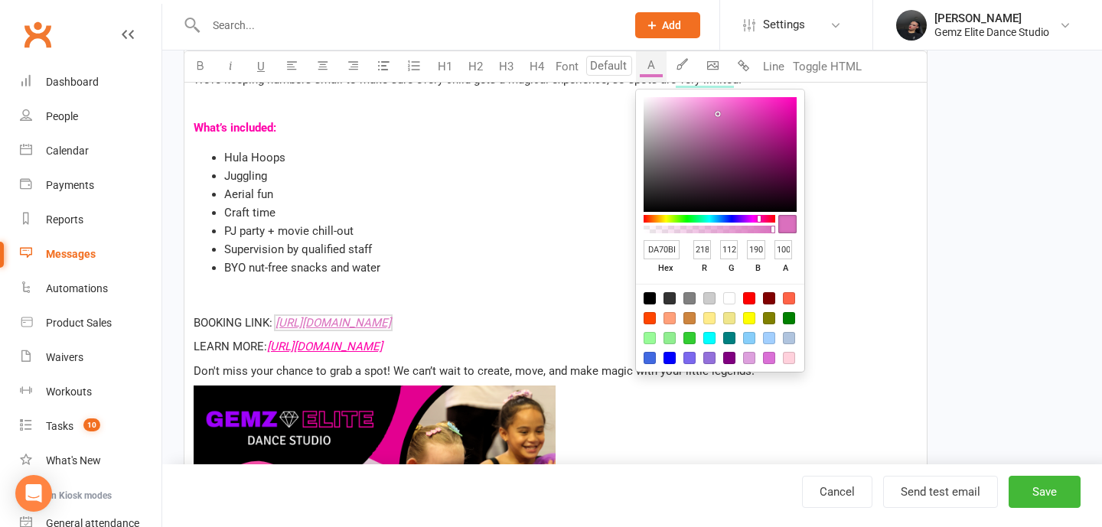
click at [759, 220] on div at bounding box center [759, 219] width 3 height 6
click at [770, 357] on div at bounding box center [769, 358] width 12 height 12
type input "DA70D6"
type input "214"
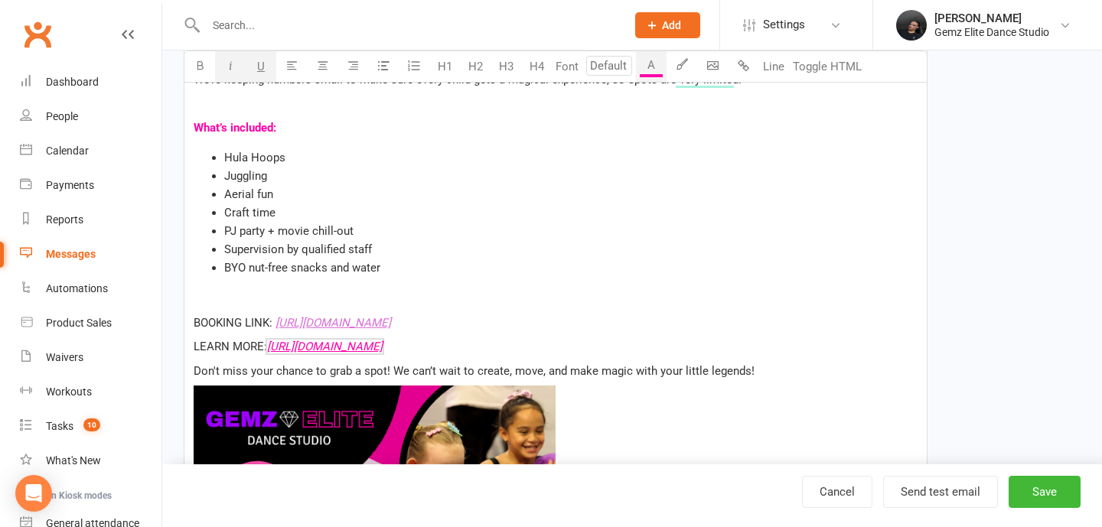
drag, startPoint x: 488, startPoint y: 348, endPoint x: 270, endPoint y: 349, distance: 218.2
click at [270, 349] on p "LEARN MORE: $ [URL][DOMAIN_NAME] $" at bounding box center [556, 347] width 724 height 18
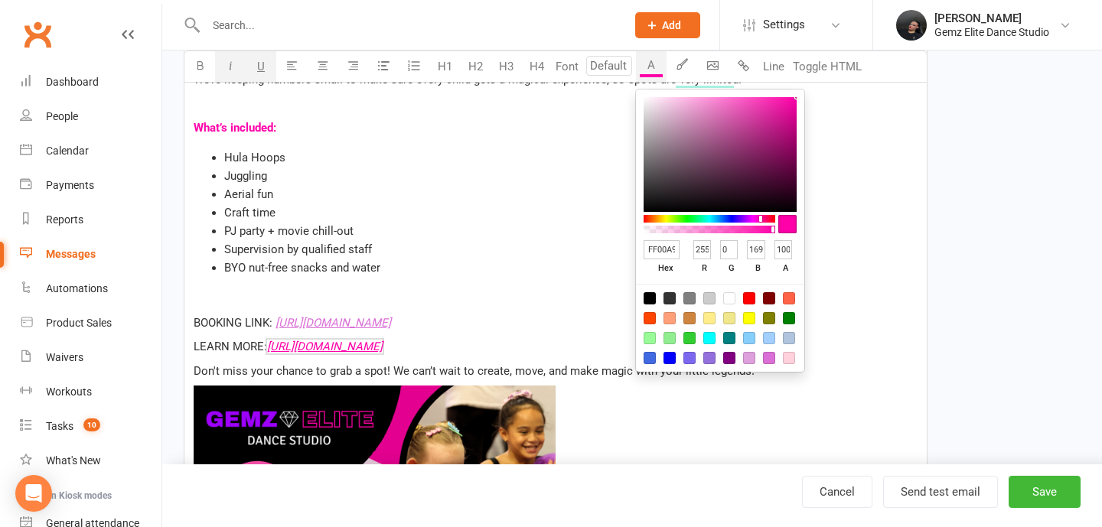
click at [661, 63] on button "A" at bounding box center [651, 66] width 31 height 31
click at [771, 367] on div at bounding box center [720, 328] width 168 height 88
click at [769, 348] on div at bounding box center [720, 328] width 168 height 88
click at [661, 252] on input "FF00A9" at bounding box center [662, 249] width 36 height 19
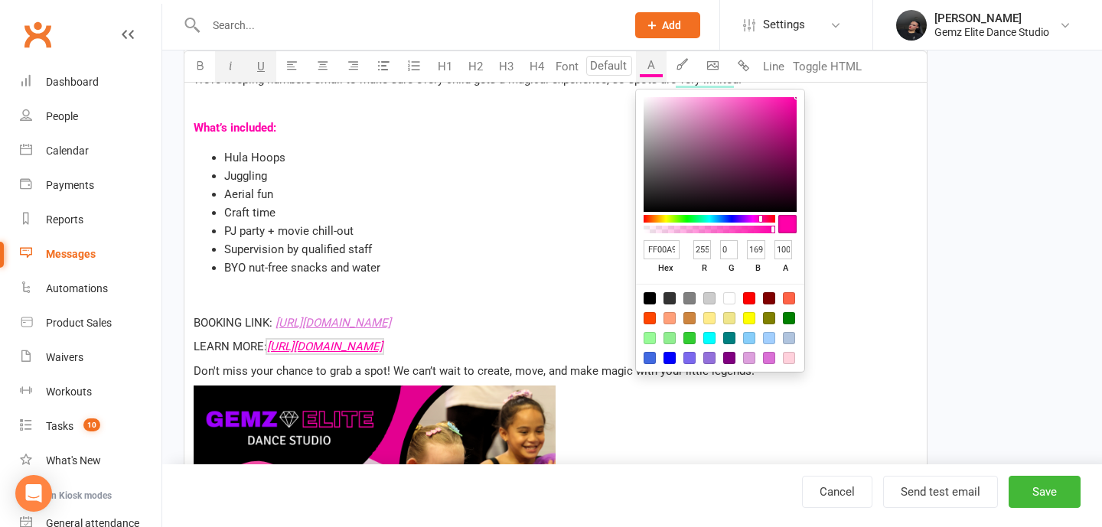
click at [589, 348] on p "LEARN MORE: $ [URL][DOMAIN_NAME] $" at bounding box center [556, 347] width 724 height 18
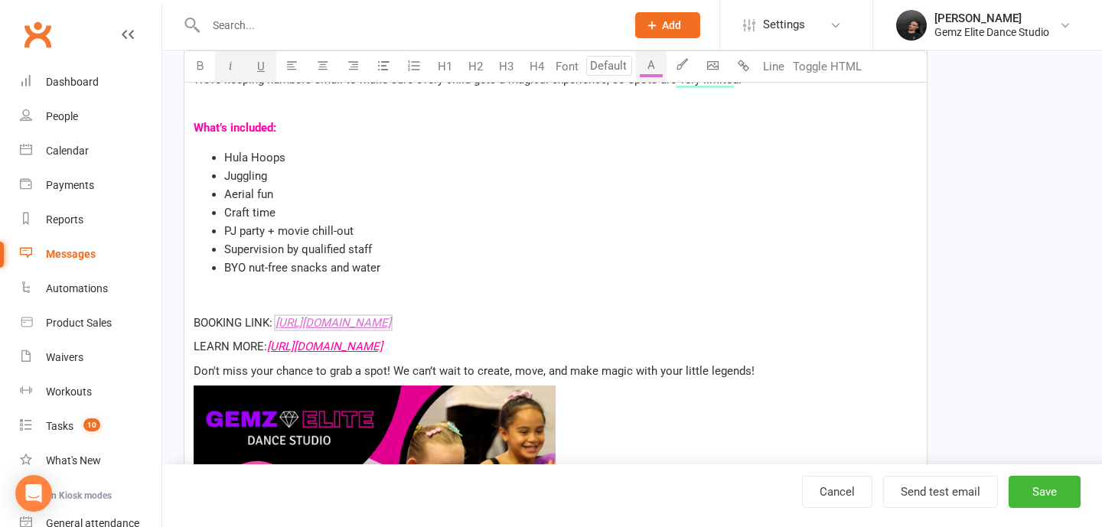
drag, startPoint x: 656, startPoint y: 318, endPoint x: 276, endPoint y: 329, distance: 380.7
click at [276, 329] on p "BOOKING LINK: $ [URL][DOMAIN_NAME] $ ﻿ $ ﻿ $ ﻿" at bounding box center [556, 323] width 724 height 18
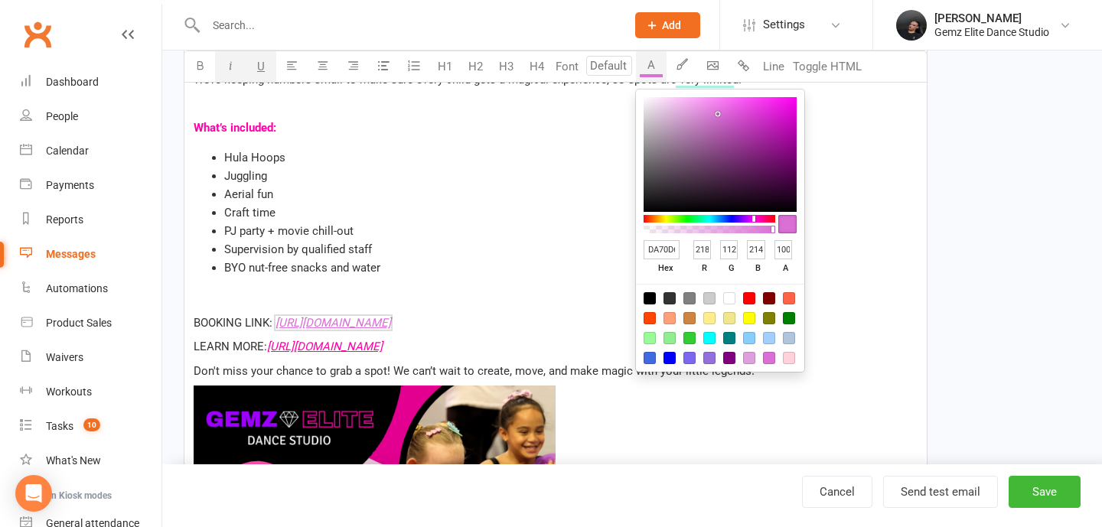
click at [661, 68] on button "A" at bounding box center [651, 66] width 31 height 31
click at [652, 245] on input "DA70D6" at bounding box center [662, 249] width 36 height 19
paste input "FF00A9"
type input "FF00A9"
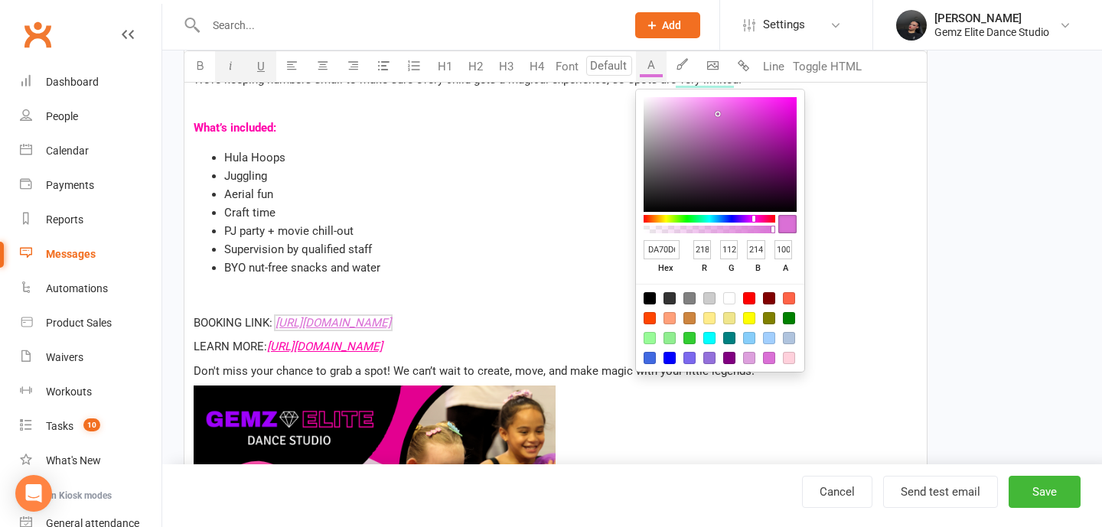
type input "255"
type input "0"
type input "169"
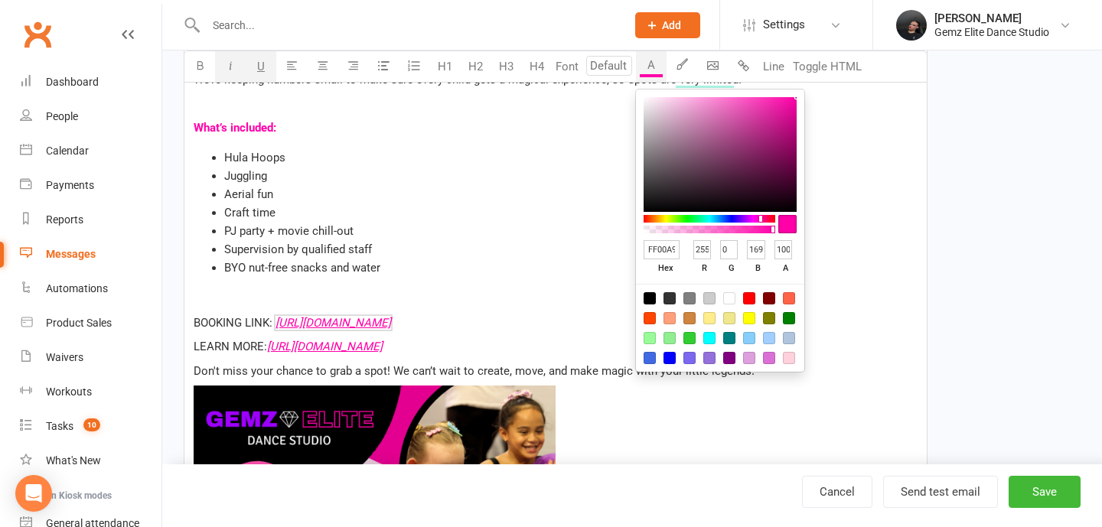
scroll to position [0, 2]
click at [537, 276] on li "BYO nut-free snacks and water" at bounding box center [571, 268] width 694 height 18
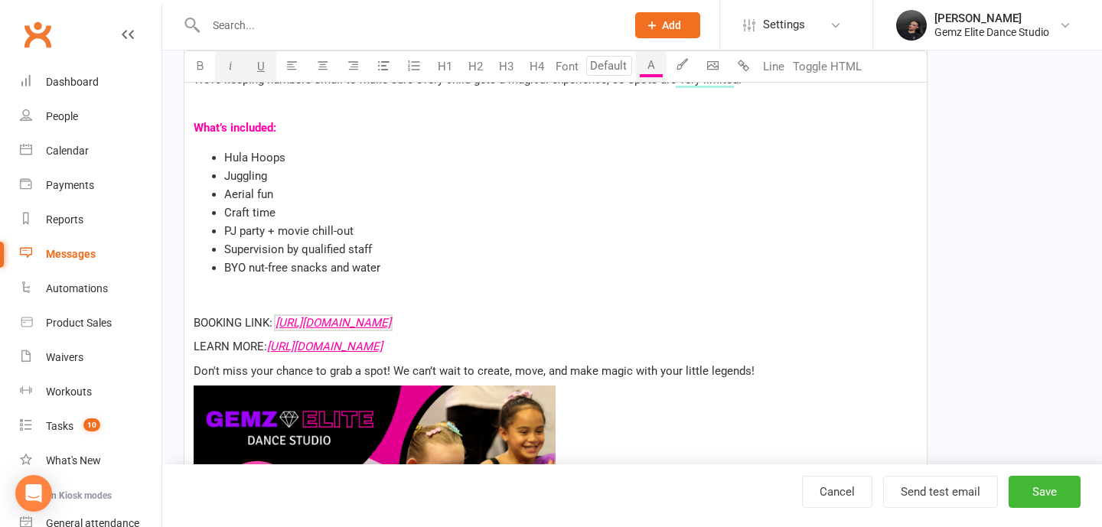
drag, startPoint x: 648, startPoint y: 320, endPoint x: 276, endPoint y: 322, distance: 371.3
click at [276, 322] on p "BOOKING LINK: $ [URL][DOMAIN_NAME] $ ﻿ $ ﻿ $ ﻿" at bounding box center [556, 323] width 724 height 18
copy span "[URL][DOMAIN_NAME]"
click at [772, 270] on li "BYO nut-free snacks and water" at bounding box center [571, 268] width 694 height 18
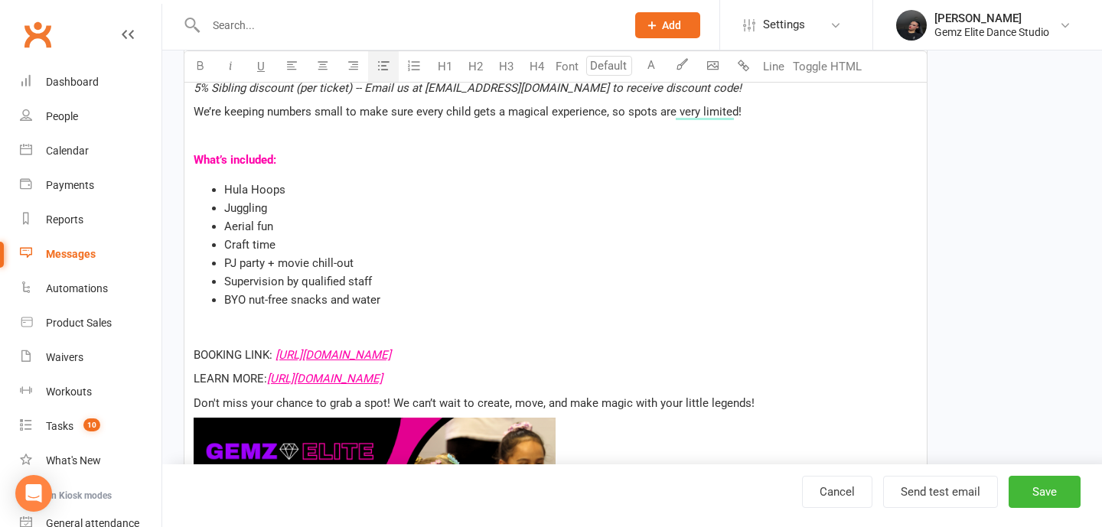
scroll to position [511, 0]
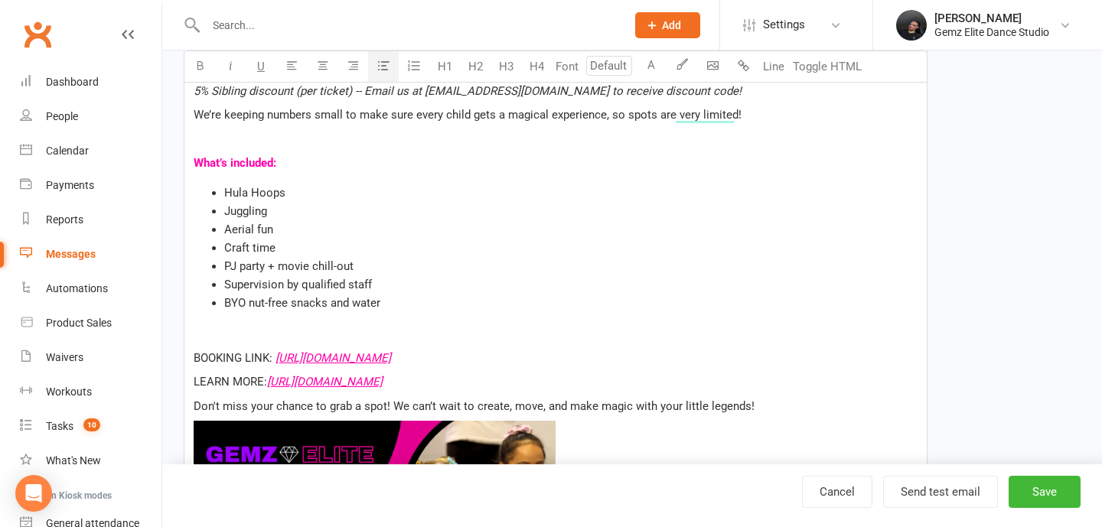
click at [228, 263] on span "PJ party + movie chill-out" at bounding box center [288, 267] width 129 height 14
drag, startPoint x: 400, startPoint y: 287, endPoint x: 445, endPoint y: 297, distance: 46.3
click at [445, 297] on ul "Hula Hoops Juggling Aerial fun Craft time PJ party + movie chill-out Supervisio…" at bounding box center [556, 248] width 724 height 129
click at [445, 297] on li "BYO nut-free snacks and water" at bounding box center [571, 303] width 694 height 18
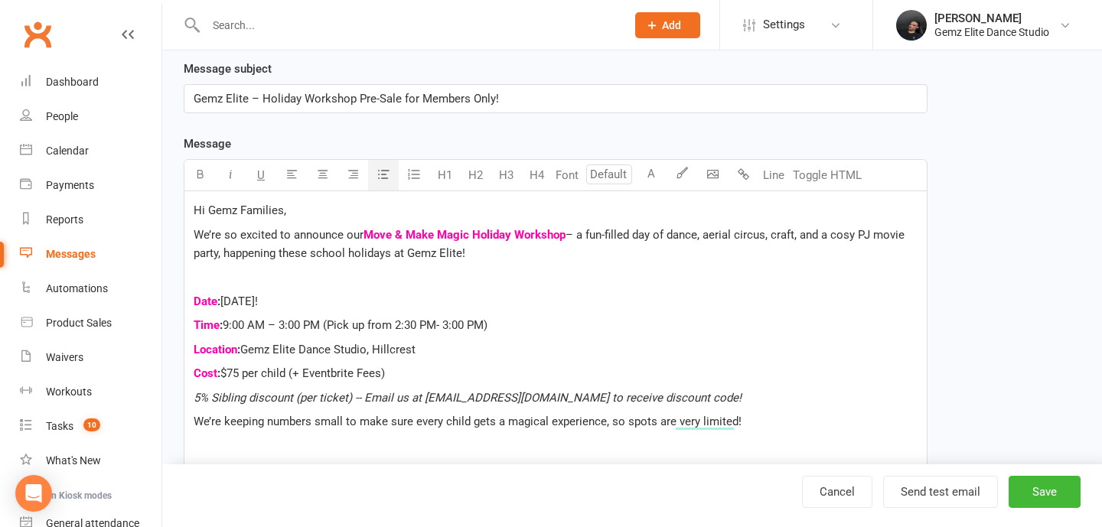
scroll to position [207, 0]
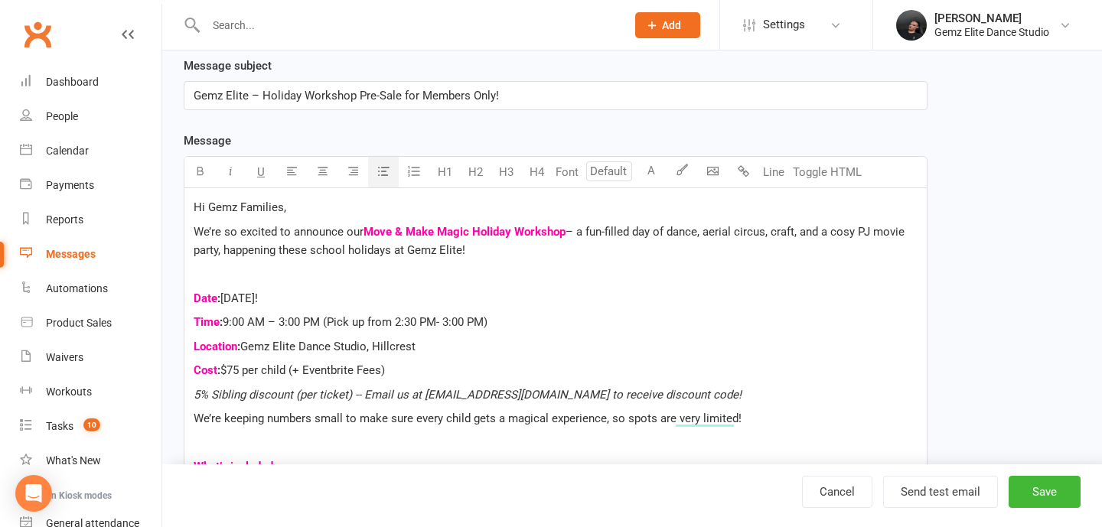
click at [361, 230] on span "We’re so excited to announce our" at bounding box center [279, 232] width 170 height 14
click at [727, 236] on span "– a fun-filled day of dance, aerial circus, craft, and a cosy PJ movie party, h…" at bounding box center [553, 241] width 718 height 32
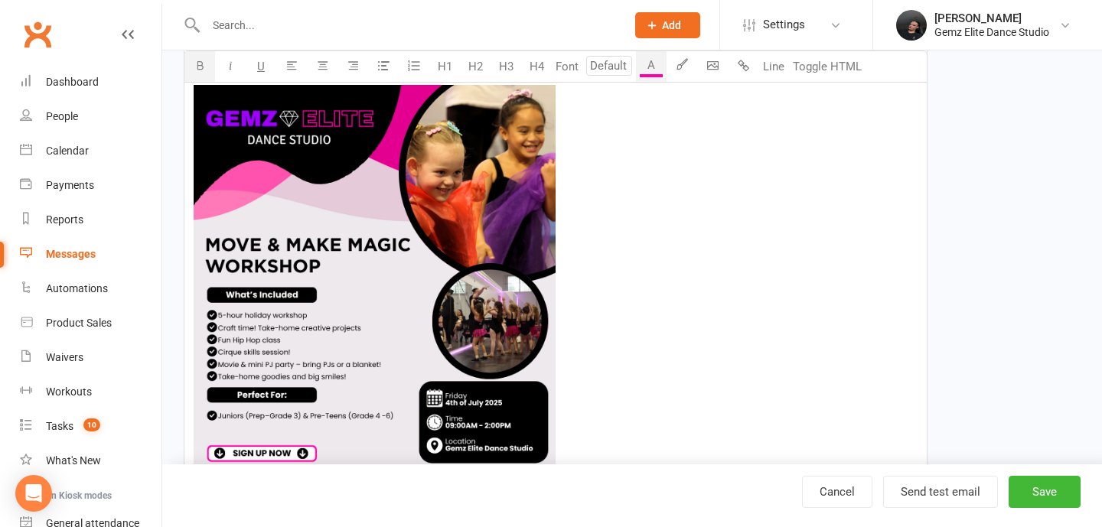
scroll to position [856, 0]
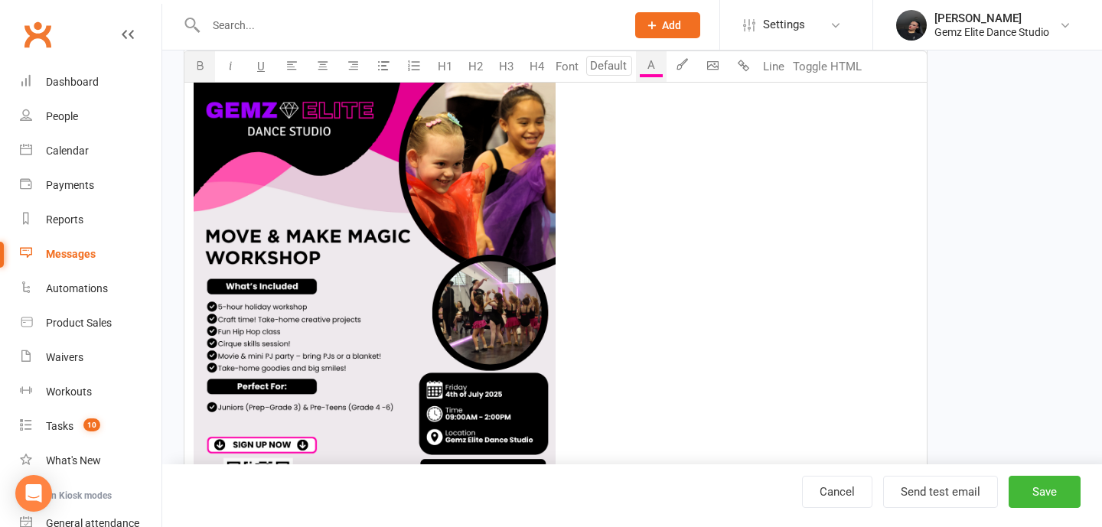
click at [332, 353] on img "To enrich screen reader interactions, please activate Accessibility in Grammarl…" at bounding box center [375, 328] width 362 height 503
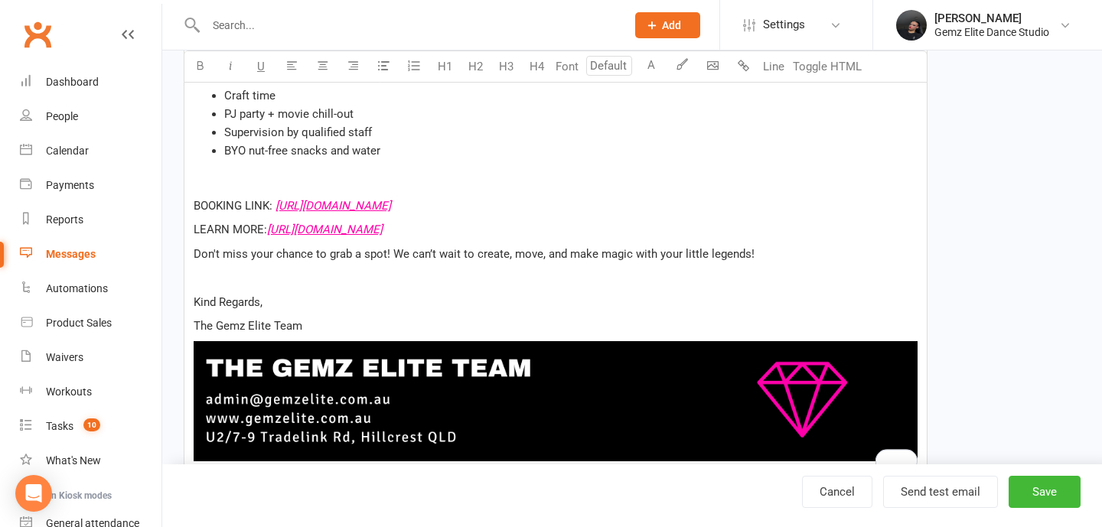
scroll to position [653, 0]
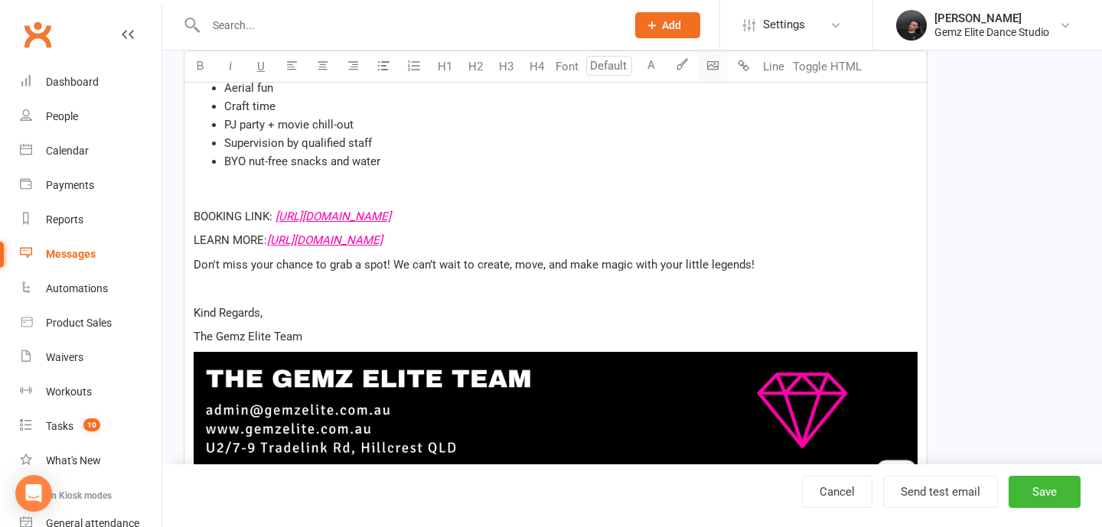
click at [712, 67] on body "Prospect Member Non-attending contact Class / event Appointment Task Membership…" at bounding box center [551, 23] width 1102 height 1344
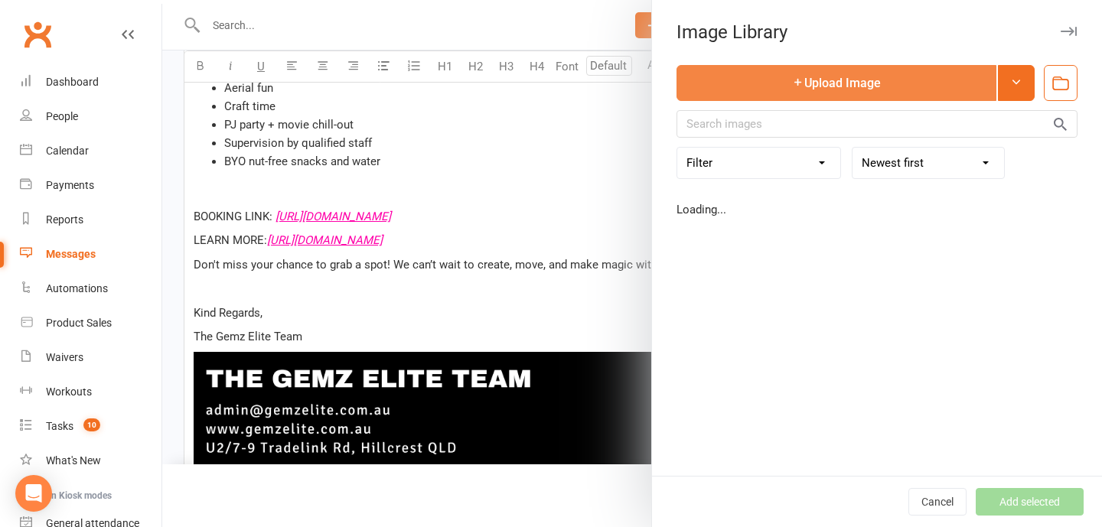
click at [875, 71] on button "Upload Image" at bounding box center [837, 83] width 320 height 36
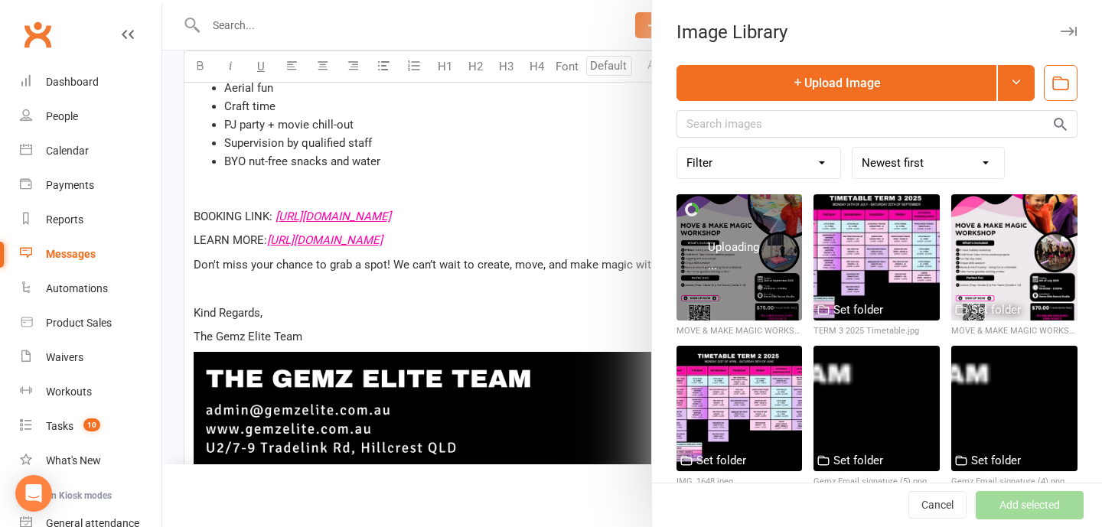
click at [745, 260] on div "Uploading ..." at bounding box center [739, 256] width 63 height 37
click at [762, 289] on div at bounding box center [740, 257] width 126 height 126
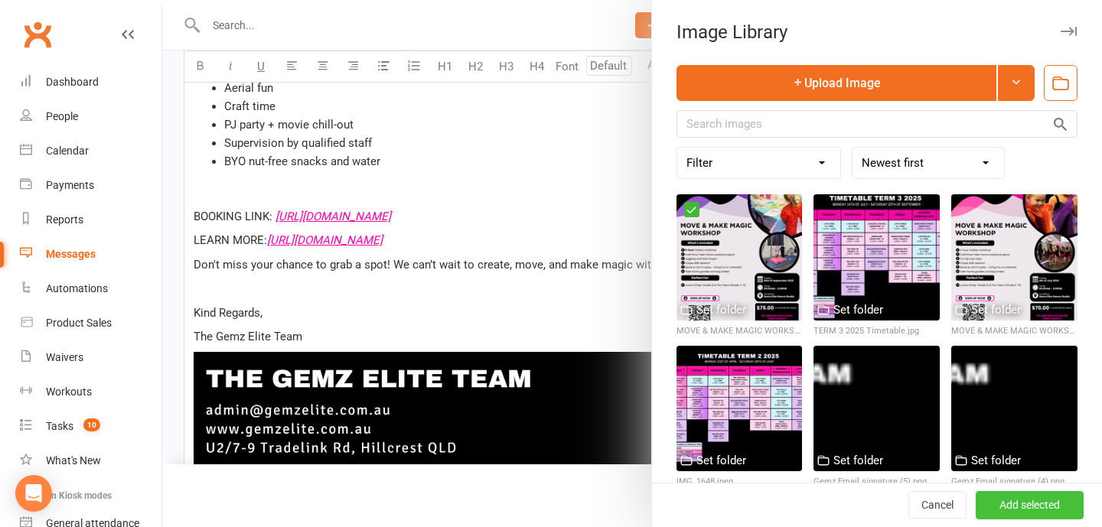
click at [1073, 511] on button "Add selected" at bounding box center [1030, 506] width 108 height 28
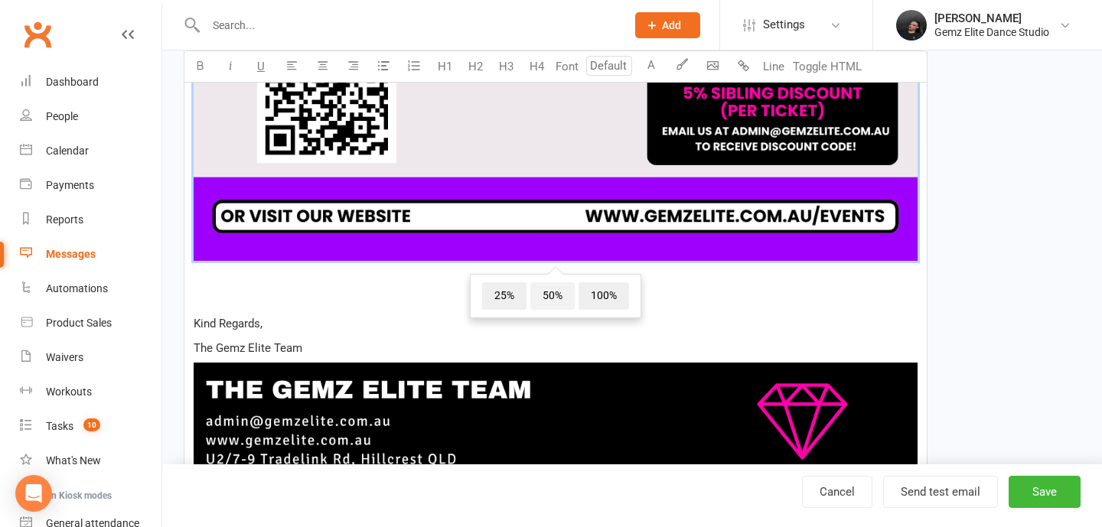
click at [555, 292] on span "50%" at bounding box center [553, 296] width 44 height 28
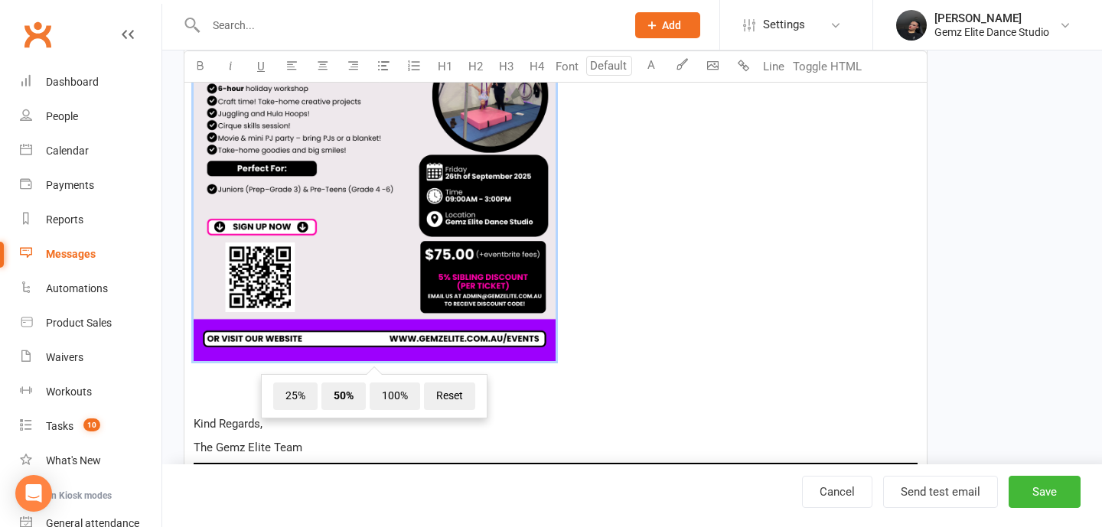
click at [586, 175] on span "﻿ 25% 50% 100% Reset" at bounding box center [556, 112] width 724 height 508
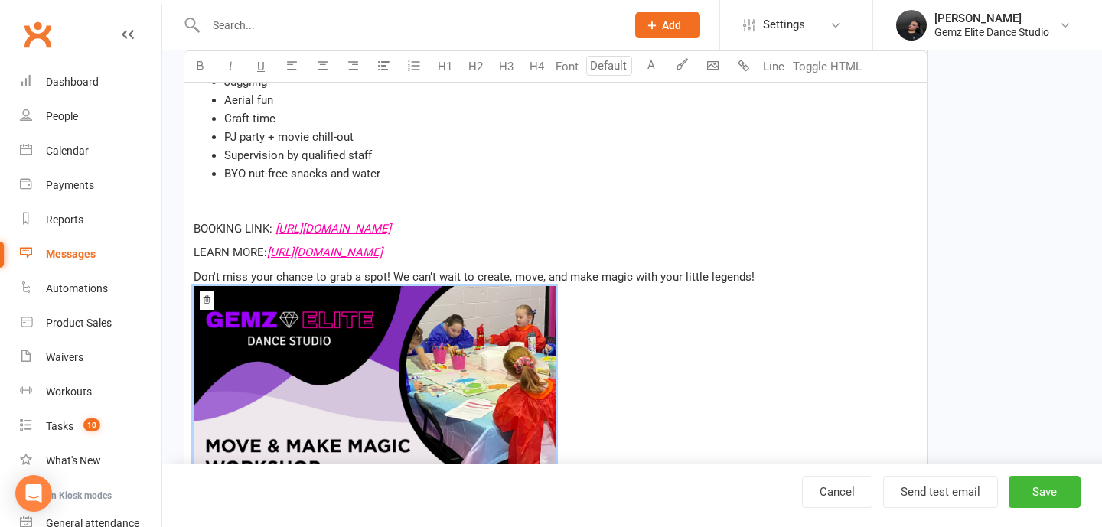
scroll to position [629, 0]
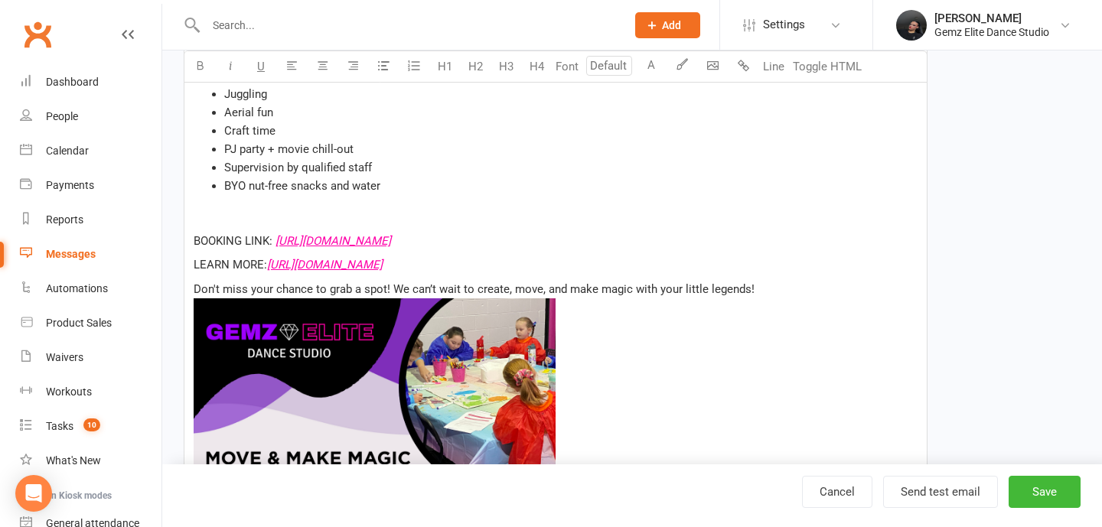
click at [831, 201] on div "Hi Gemz Families, We’re so excited to announce our Term 3 Move & Make Magic Hol…" at bounding box center [555, 403] width 743 height 1272
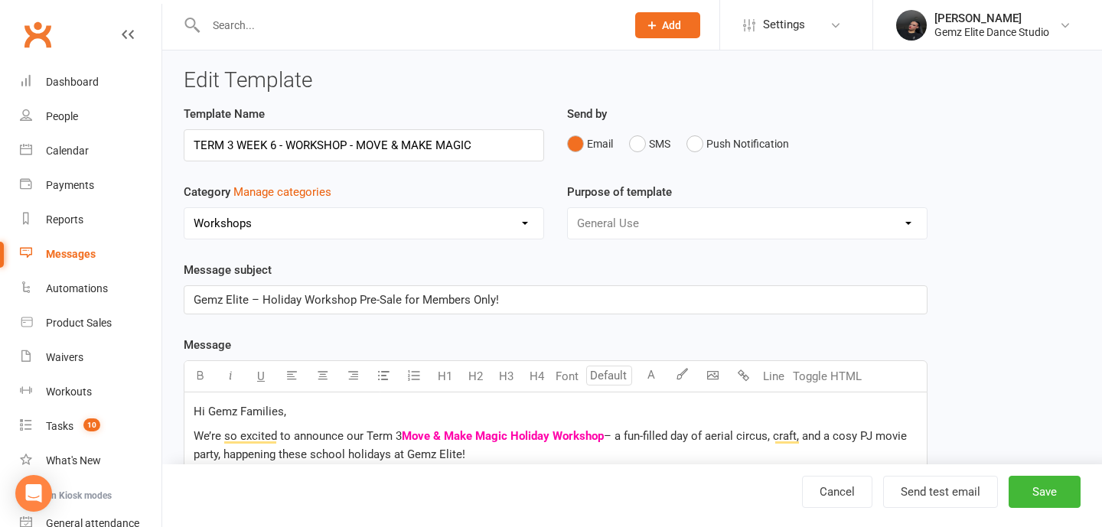
scroll to position [2, 0]
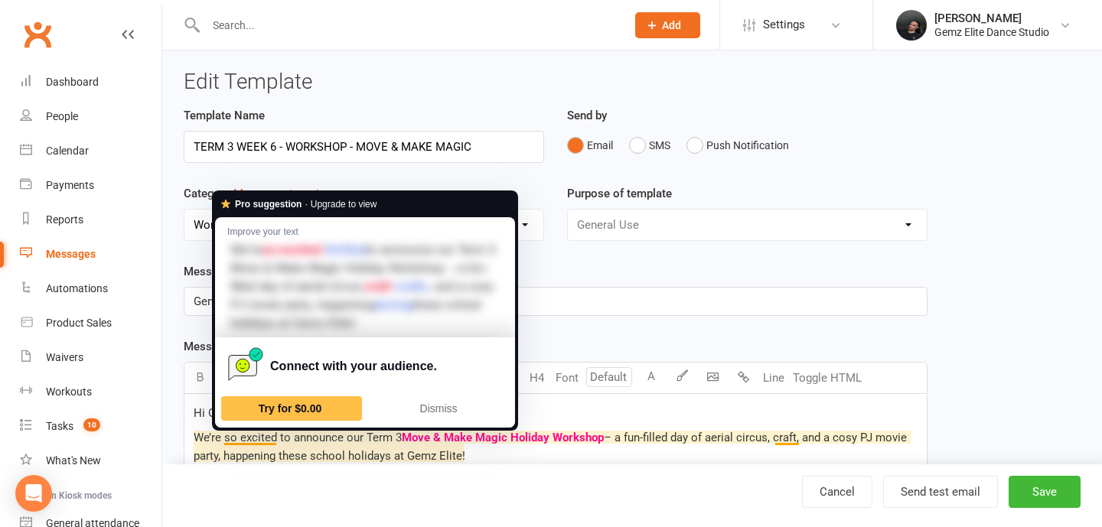
click at [442, 405] on span "Dismiss" at bounding box center [439, 409] width 38 height 12
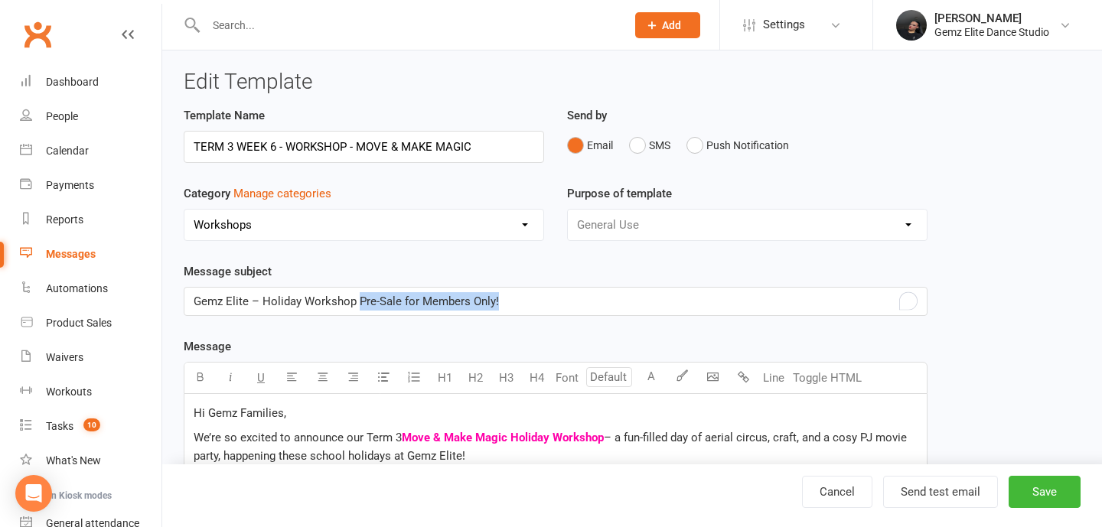
drag, startPoint x: 360, startPoint y: 302, endPoint x: 533, endPoint y: 303, distance: 173.0
click at [533, 303] on p "Gemz Elite – Holiday Workshop Pre-Sale for Members Only!" at bounding box center [556, 301] width 724 height 18
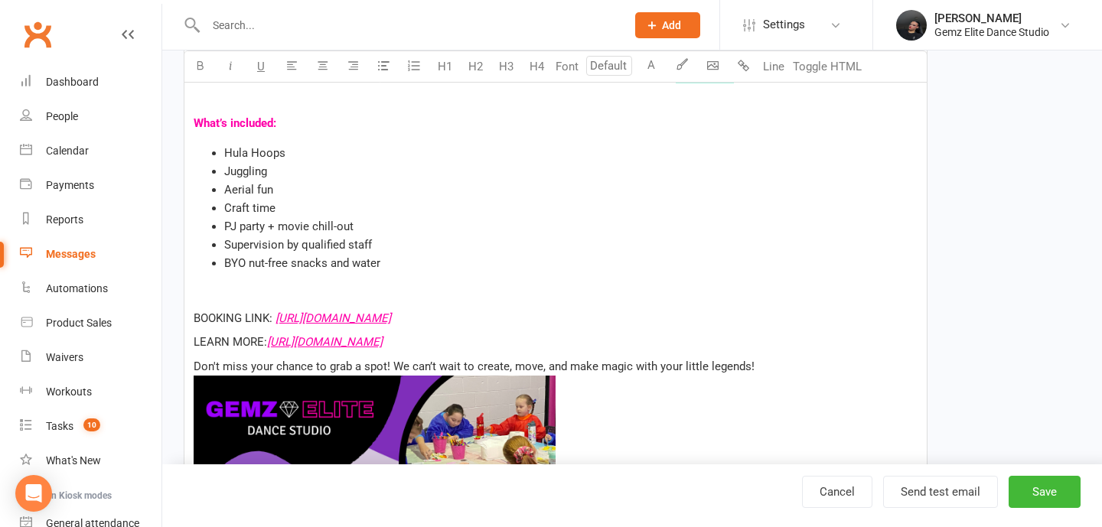
scroll to position [564, 0]
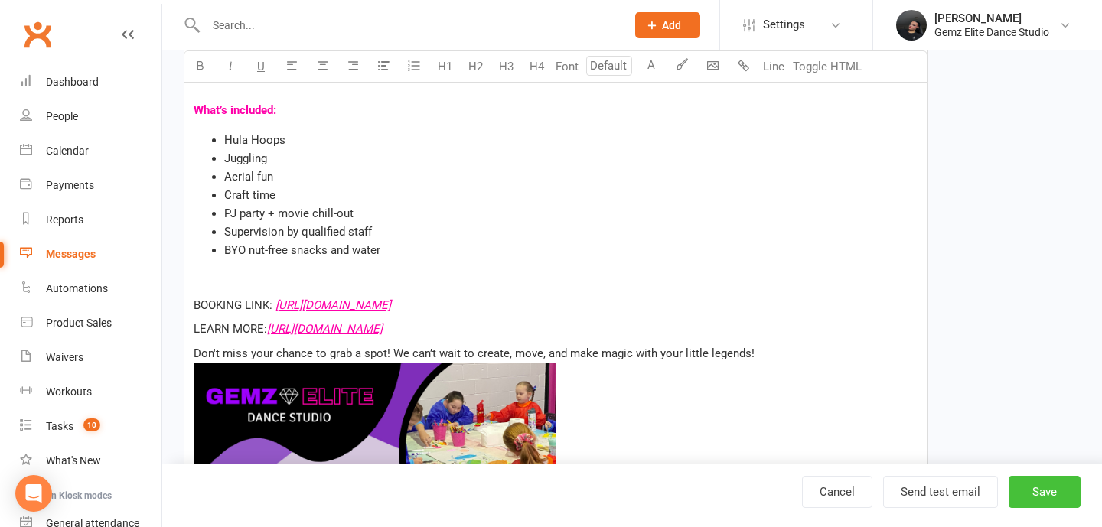
click at [1067, 488] on button "Save" at bounding box center [1045, 492] width 72 height 32
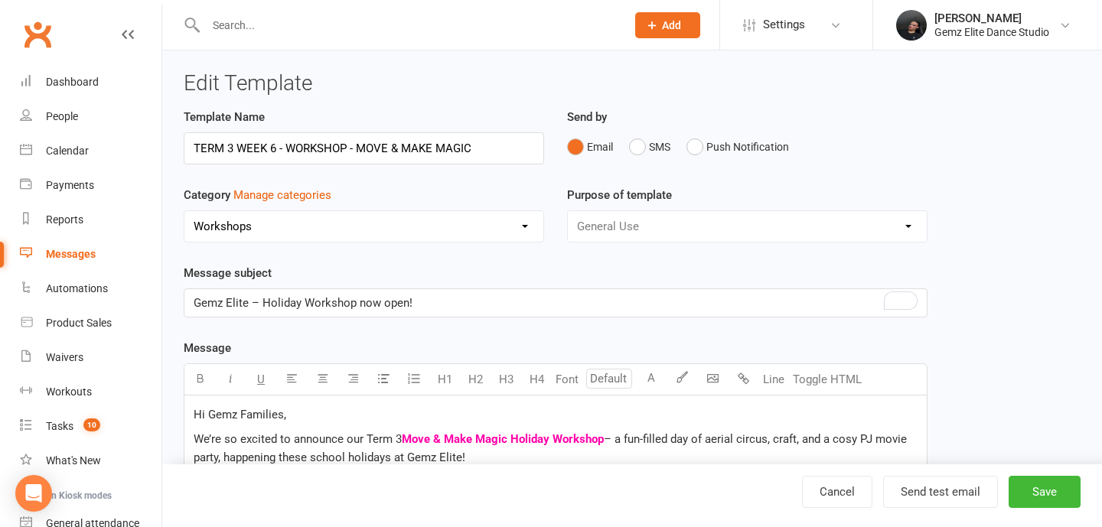
select select "100"
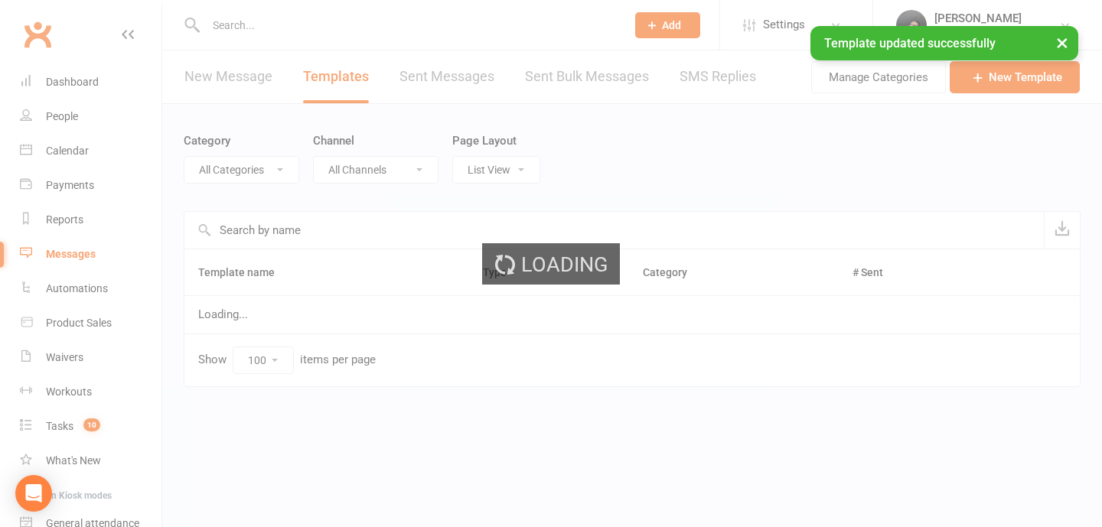
click at [73, 151] on div "Loading" at bounding box center [551, 263] width 1102 height 527
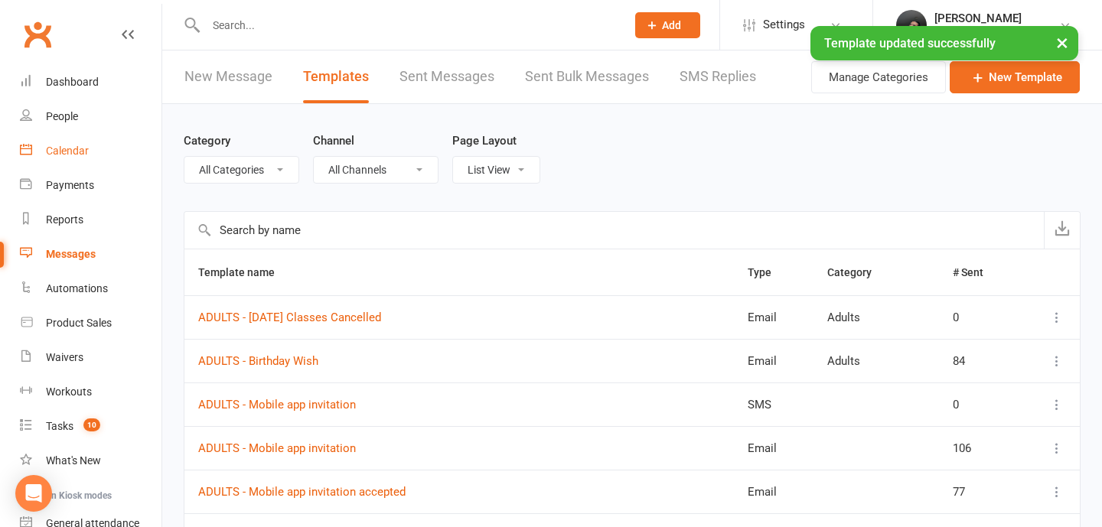
click at [63, 152] on div "Calendar" at bounding box center [67, 151] width 43 height 12
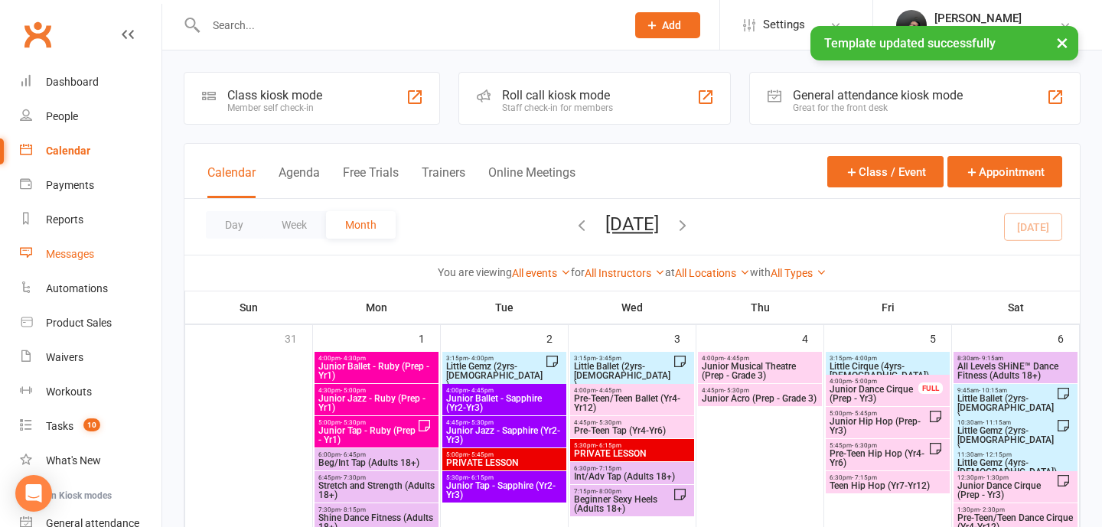
click at [77, 248] on div "Messages" at bounding box center [70, 254] width 48 height 12
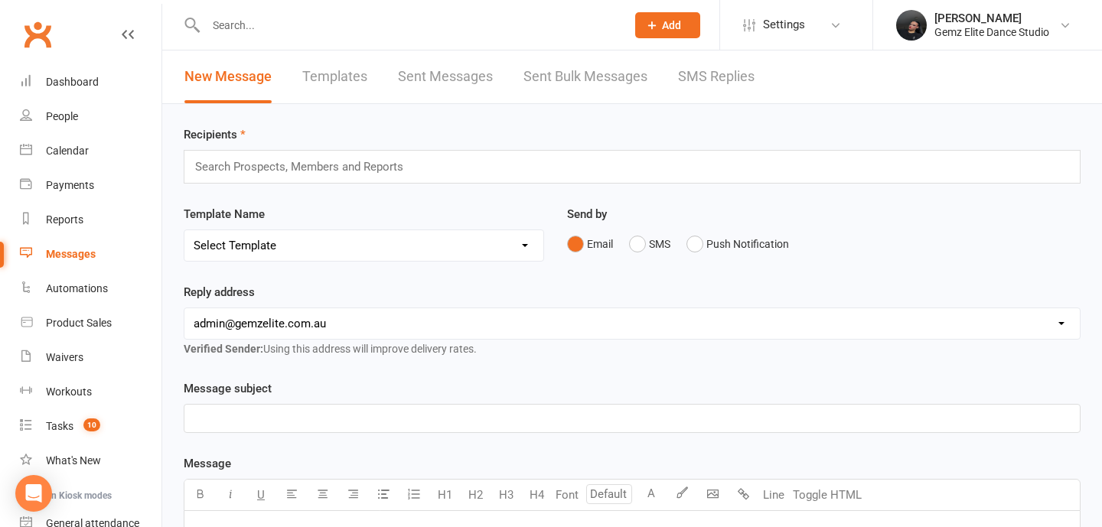
click at [471, 170] on div "Search Prospects, Members and Reports" at bounding box center [632, 167] width 897 height 34
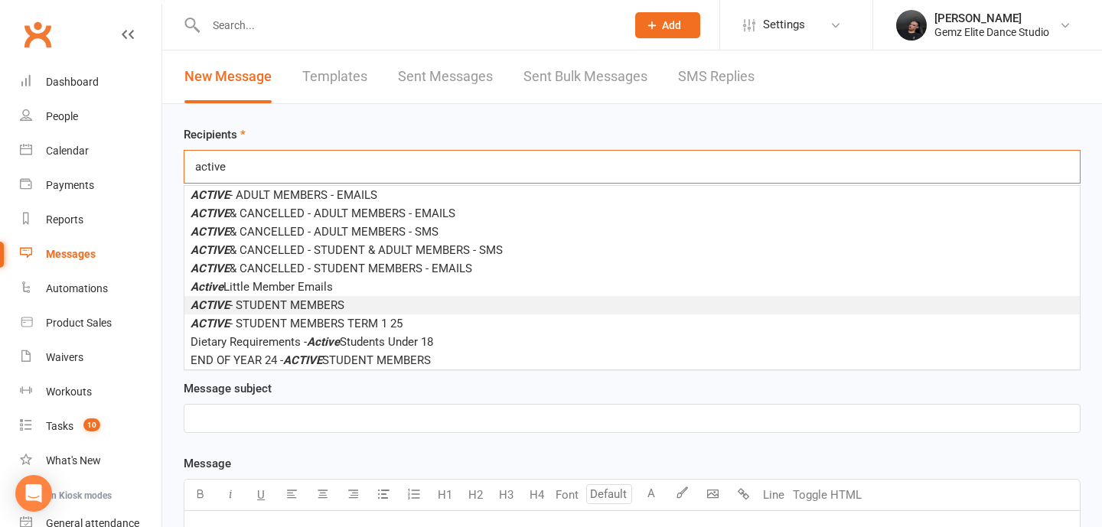
type input "active"
click at [351, 305] on li "ACTIVE - STUDENT MEMBERS" at bounding box center [632, 305] width 896 height 18
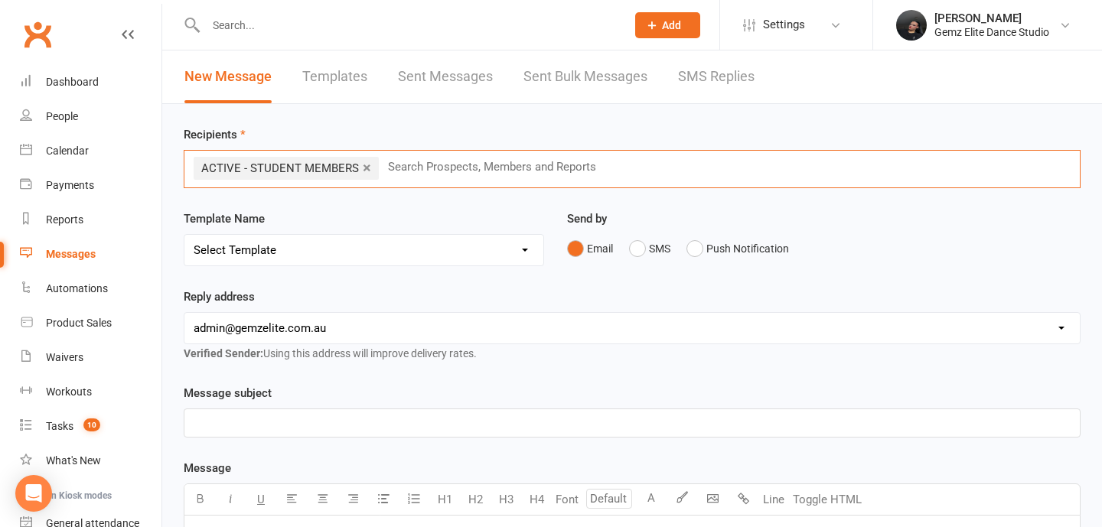
click at [365, 250] on select "Select Template [Email] STUDENT - Absent - Makeup Class Added [Email] ADULTS - …" at bounding box center [363, 250] width 359 height 31
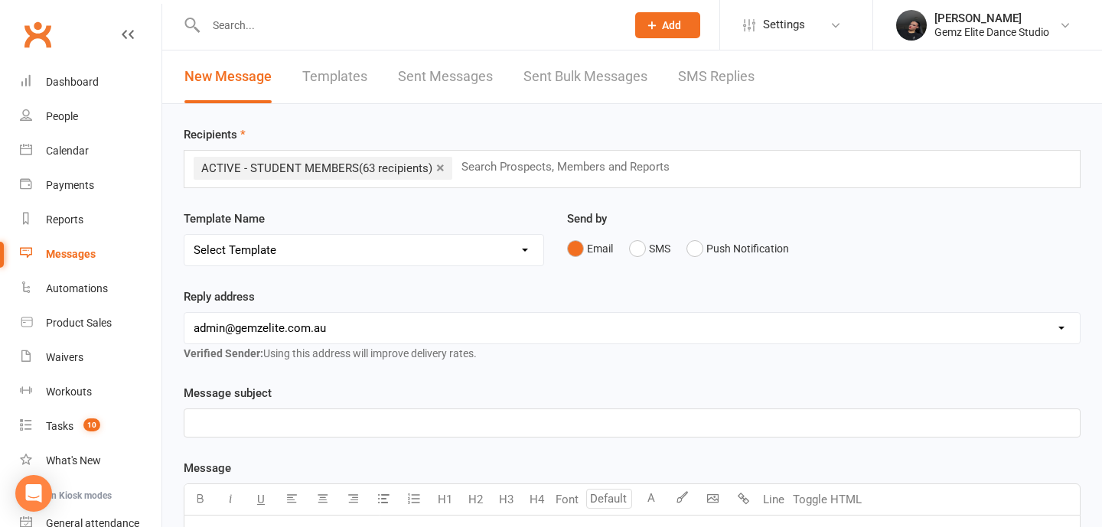
select select "83"
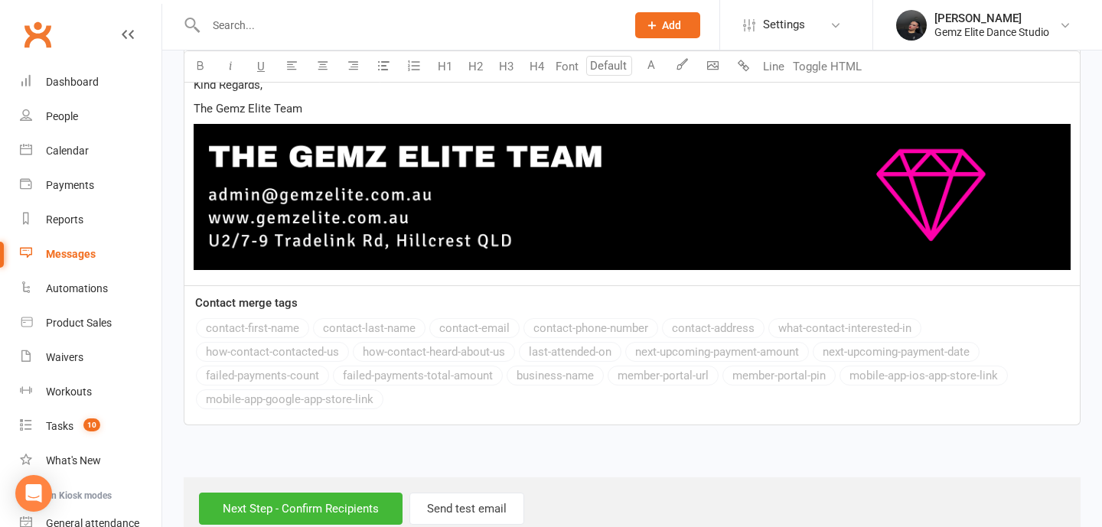
scroll to position [1651, 0]
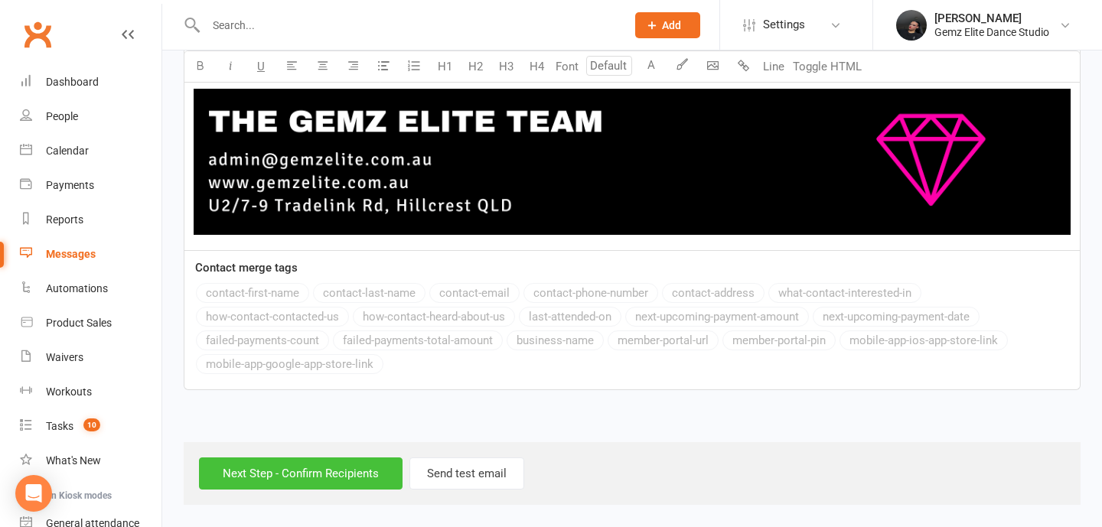
click at [329, 478] on input "Next Step - Confirm Recipients" at bounding box center [301, 474] width 204 height 32
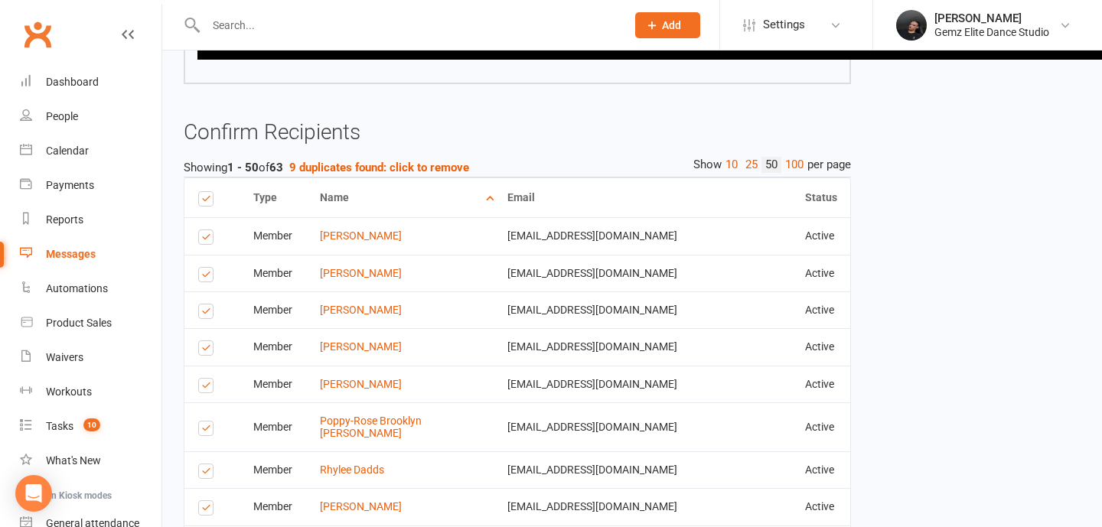
scroll to position [1421, 0]
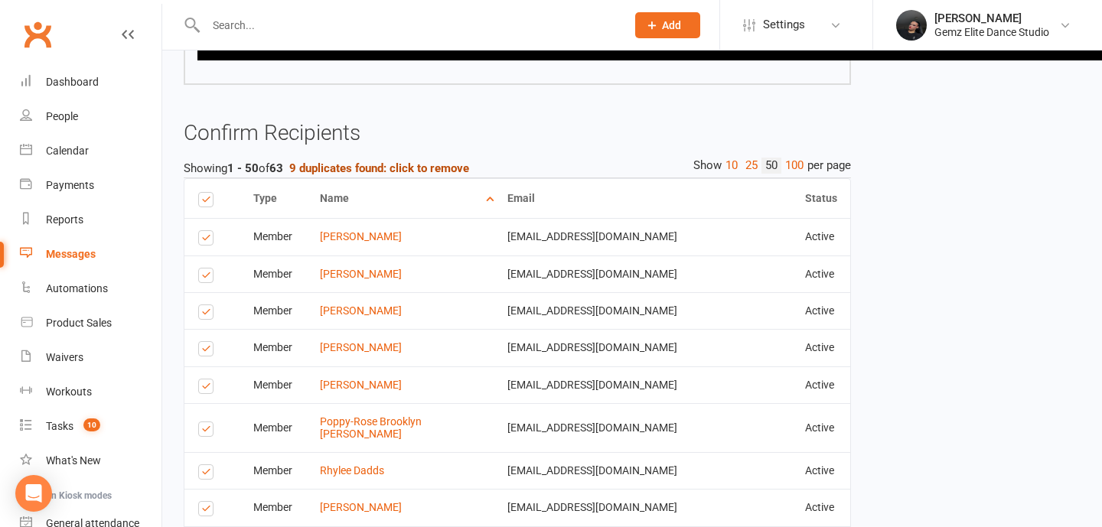
click at [346, 169] on strong "9 duplicates found: click to remove" at bounding box center [379, 169] width 180 height 14
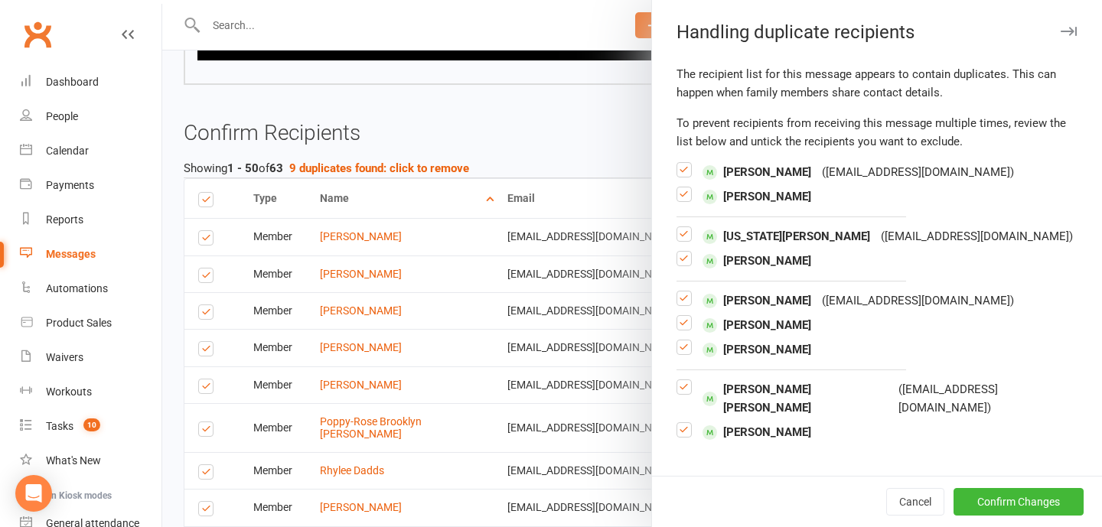
click at [679, 201] on label at bounding box center [684, 201] width 15 height 0
click at [679, 188] on input "checkbox" at bounding box center [684, 188] width 15 height 0
click at [678, 265] on label at bounding box center [684, 265] width 15 height 0
click at [678, 252] on input "checkbox" at bounding box center [684, 252] width 15 height 0
click at [684, 329] on label at bounding box center [684, 329] width 15 height 0
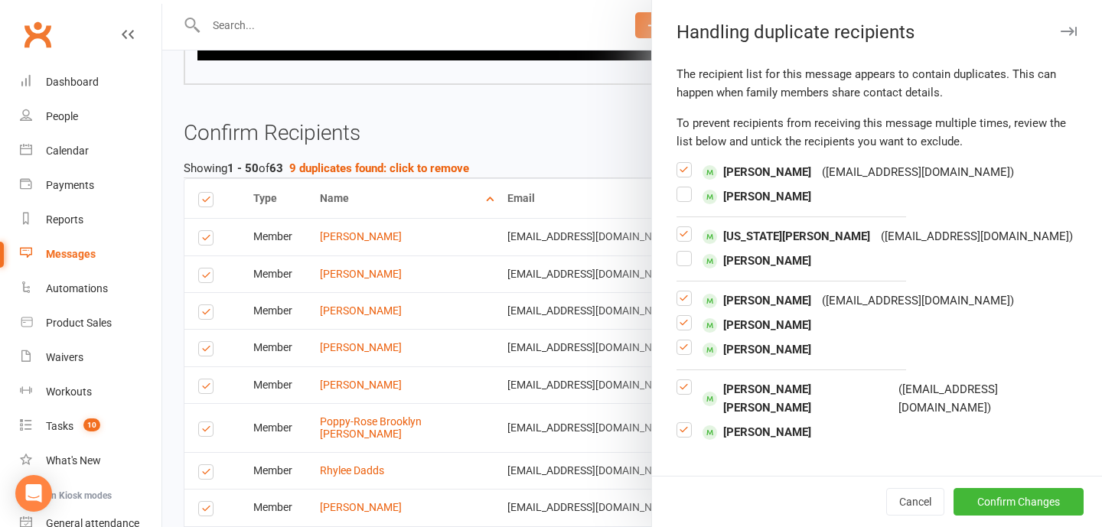
click at [684, 316] on input "checkbox" at bounding box center [684, 316] width 15 height 0
click at [684, 354] on label at bounding box center [684, 354] width 15 height 0
click at [684, 341] on input "checkbox" at bounding box center [684, 341] width 15 height 0
click at [683, 436] on label at bounding box center [684, 436] width 15 height 0
click at [683, 423] on input "checkbox" at bounding box center [684, 423] width 15 height 0
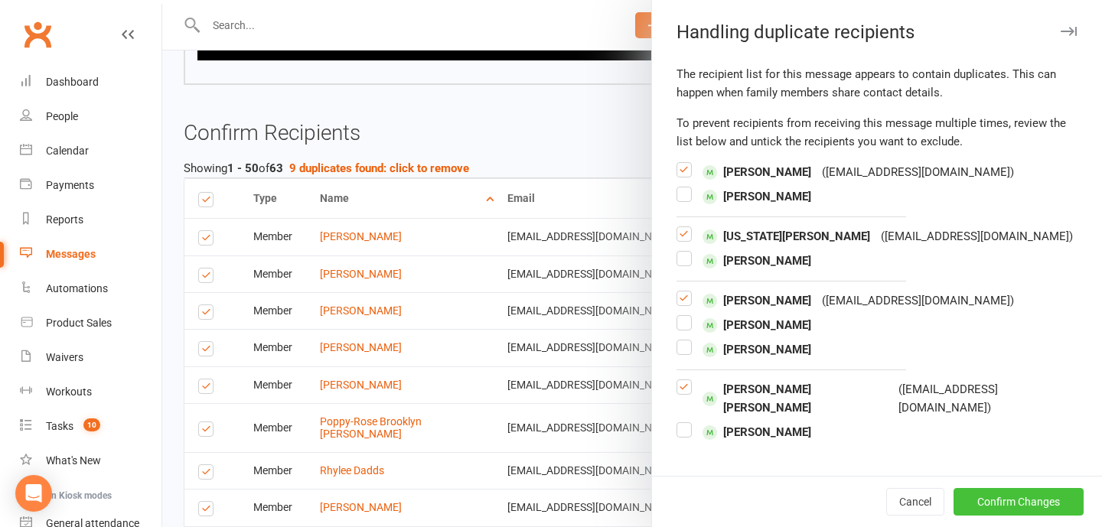
click at [1002, 500] on button "Confirm Changes" at bounding box center [1019, 502] width 130 height 28
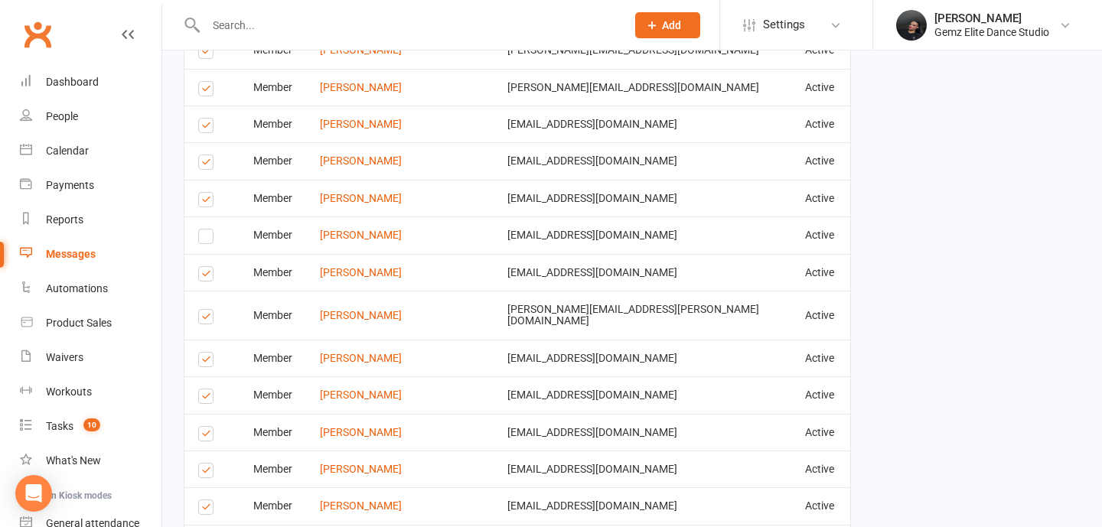
scroll to position [3117, 0]
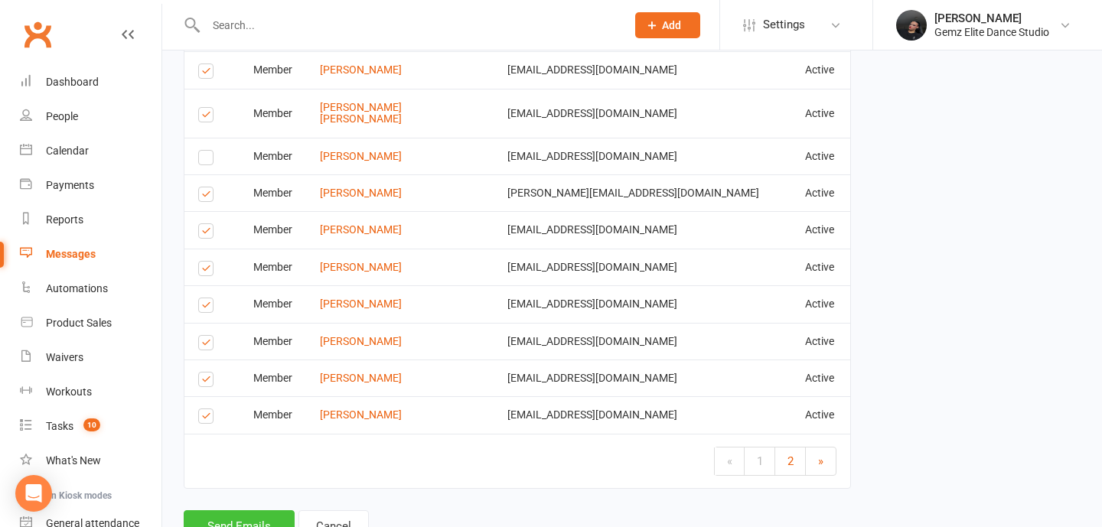
click at [253, 511] on button "Send Emails" at bounding box center [239, 527] width 111 height 32
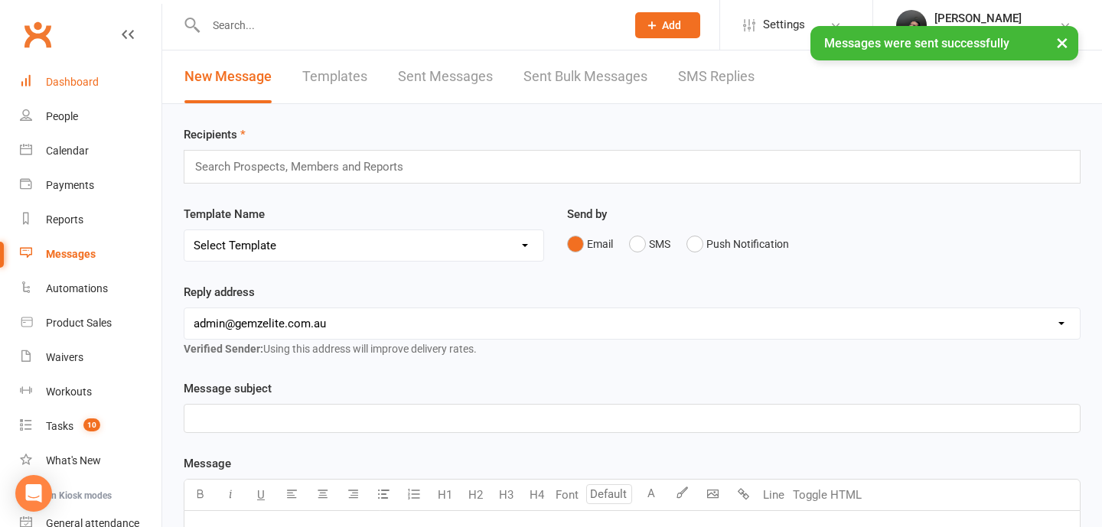
click at [79, 85] on div "Dashboard" at bounding box center [72, 82] width 53 height 12
